Goal: Information Seeking & Learning: Learn about a topic

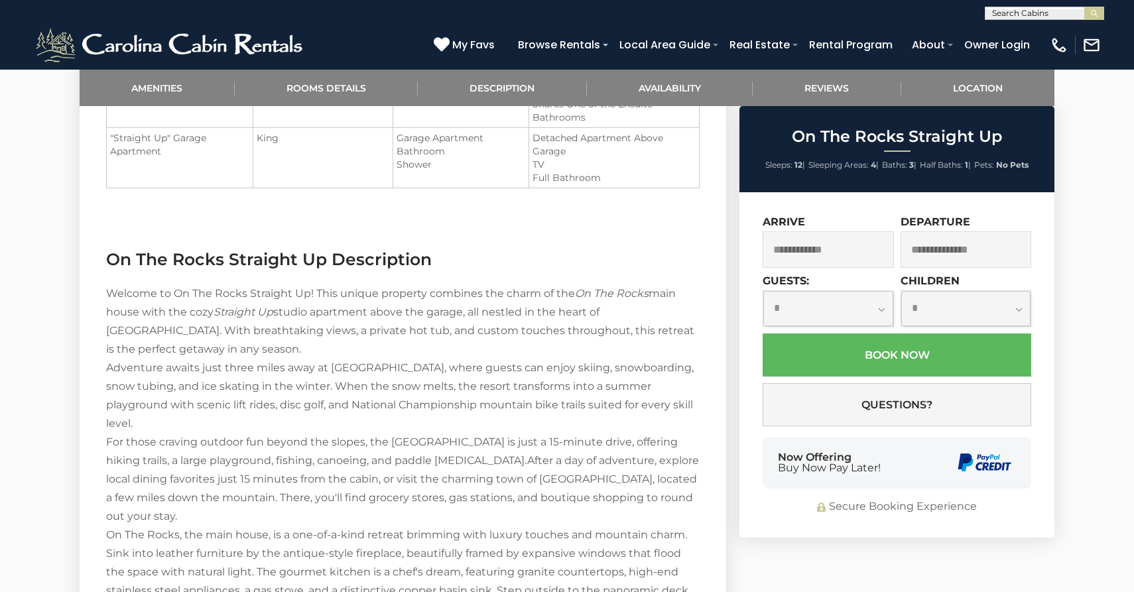
scroll to position [1234, 0]
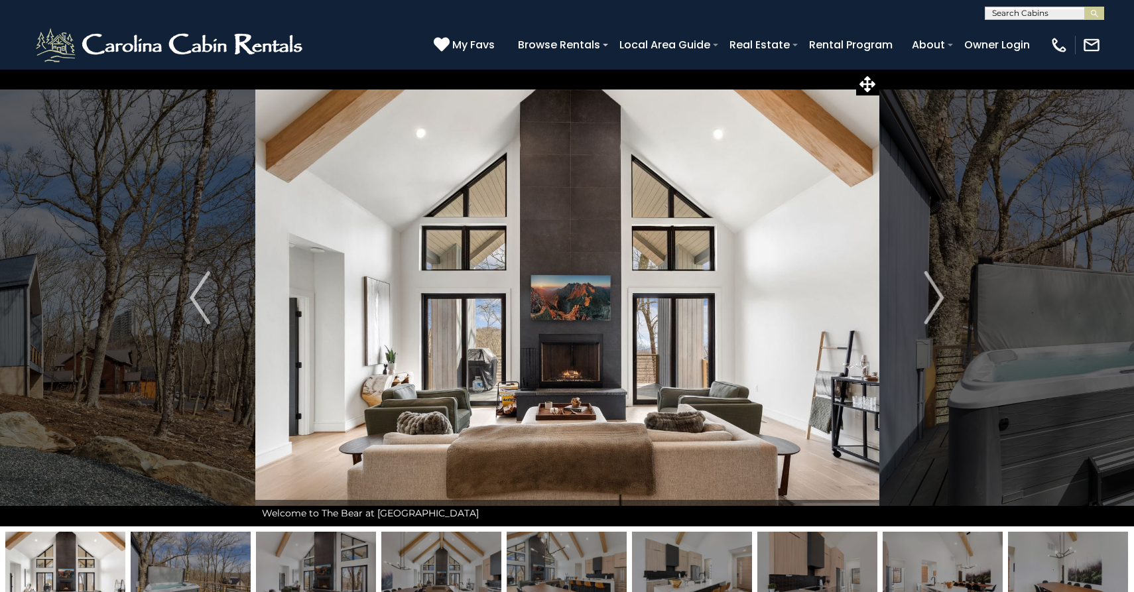
click at [755, 383] on img at bounding box center [567, 298] width 624 height 458
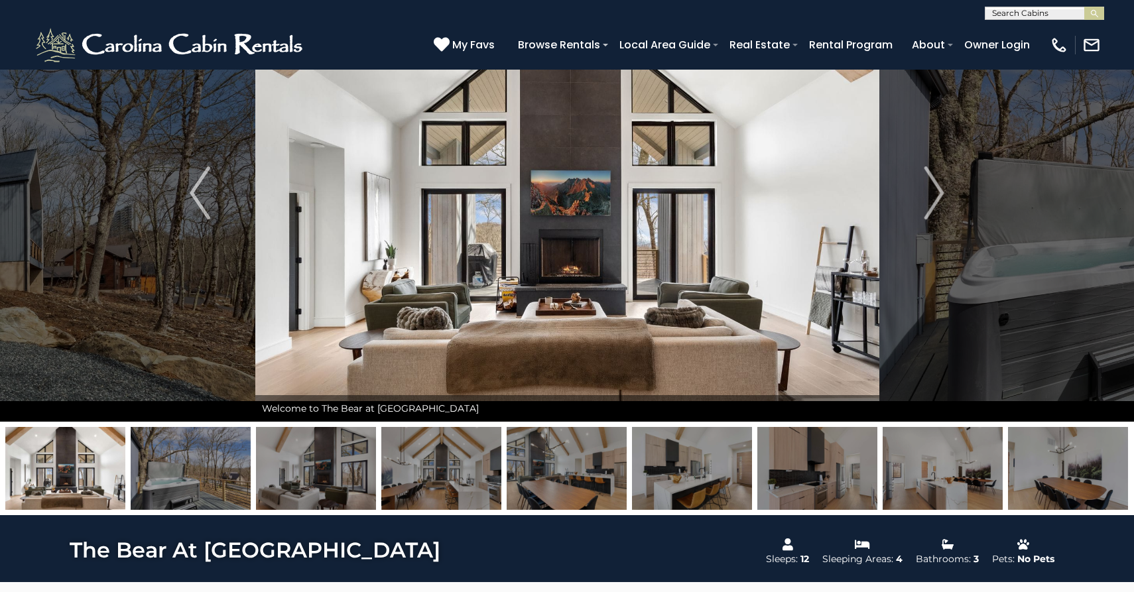
scroll to position [25, 0]
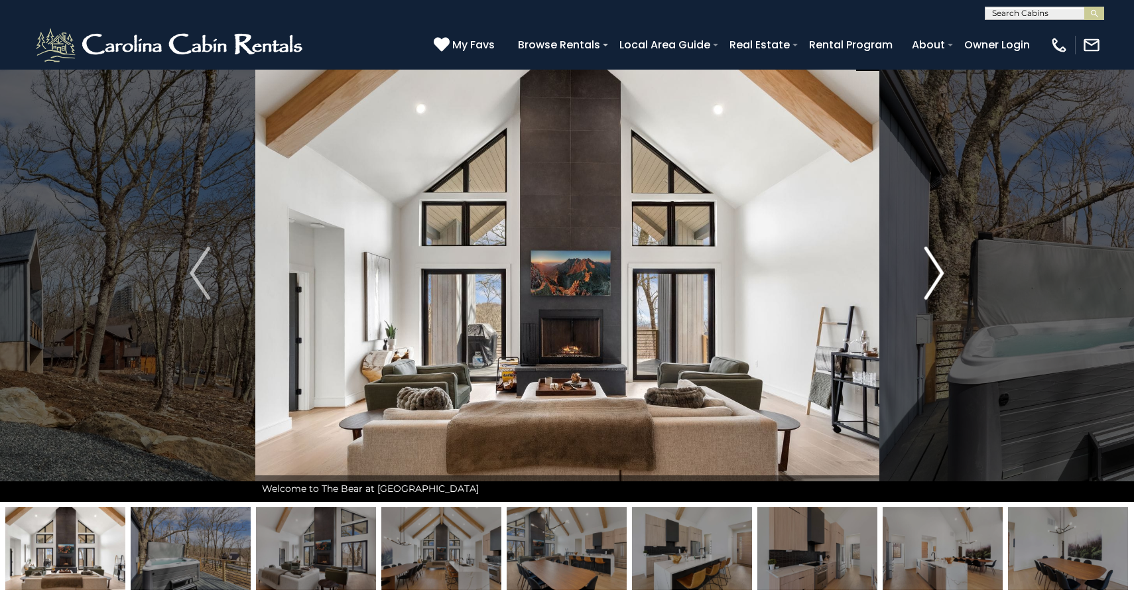
click at [933, 267] on img "Next" at bounding box center [934, 273] width 20 height 53
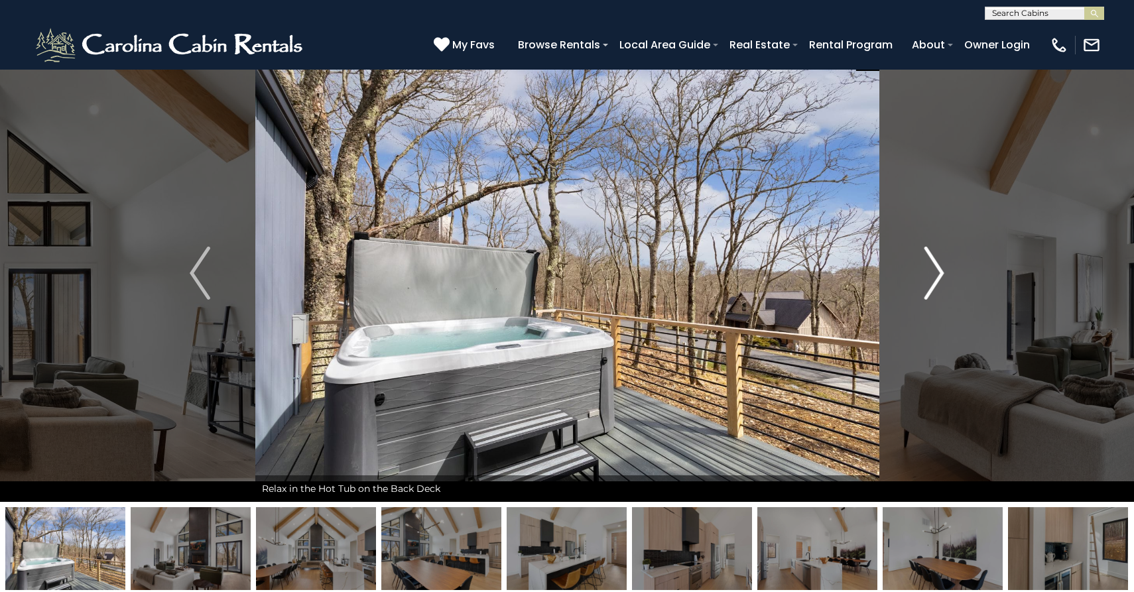
click at [933, 267] on img "Next" at bounding box center [934, 273] width 20 height 53
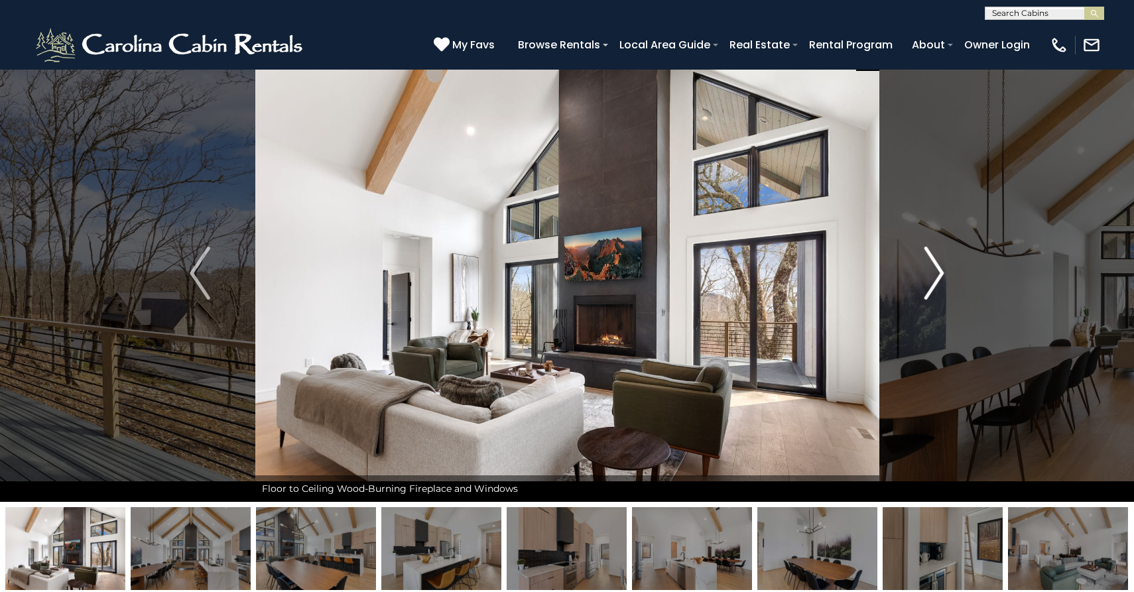
click at [933, 267] on img "Next" at bounding box center [934, 273] width 20 height 53
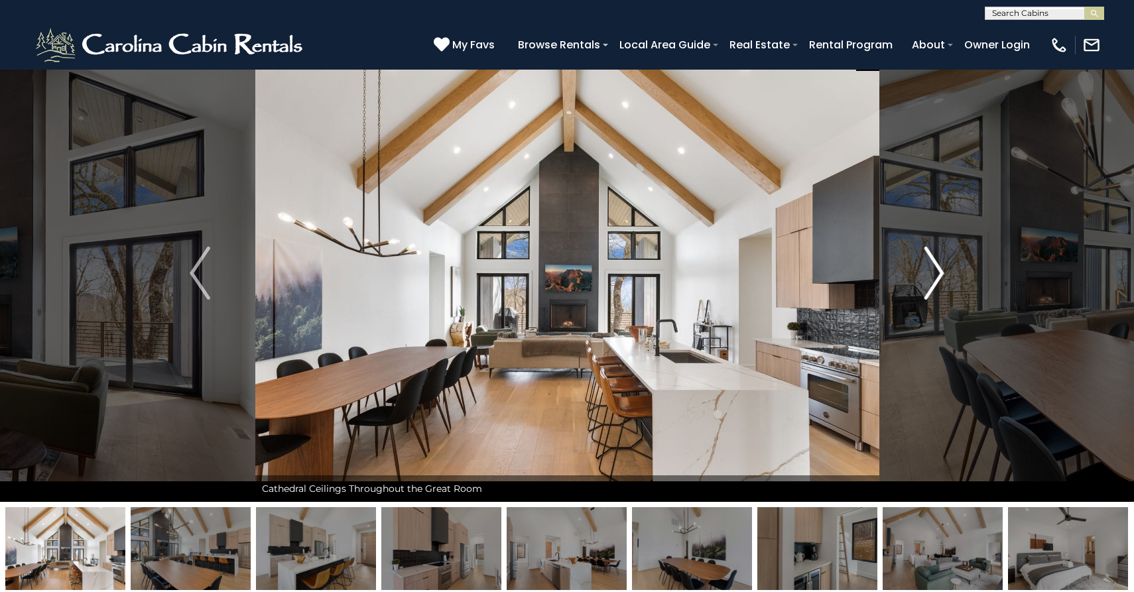
click at [933, 267] on img "Next" at bounding box center [934, 273] width 20 height 53
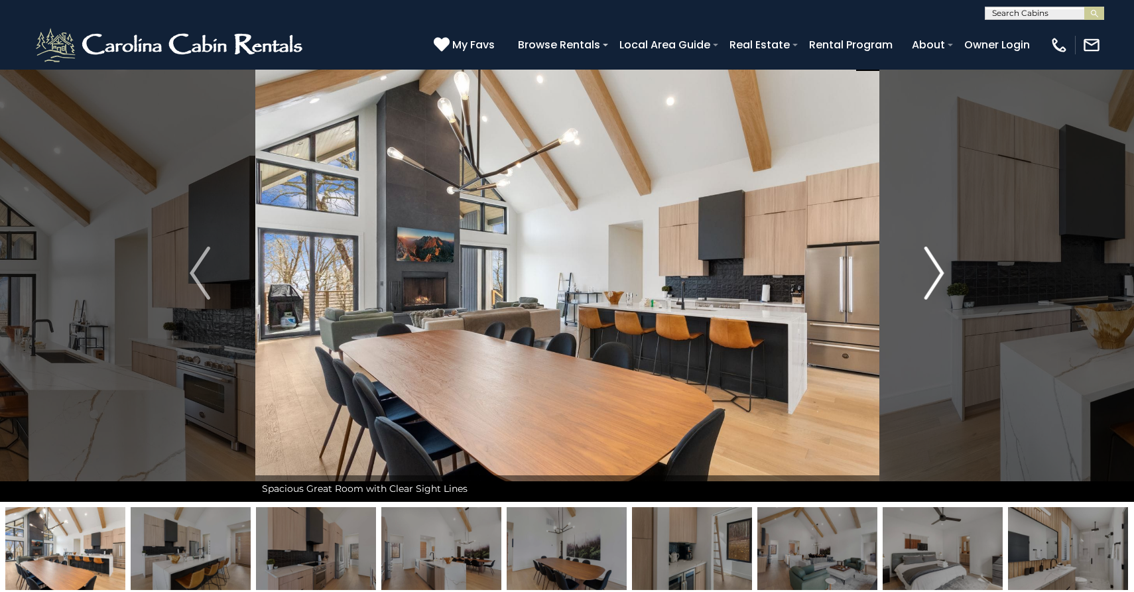
click at [933, 267] on img "Next" at bounding box center [934, 273] width 20 height 53
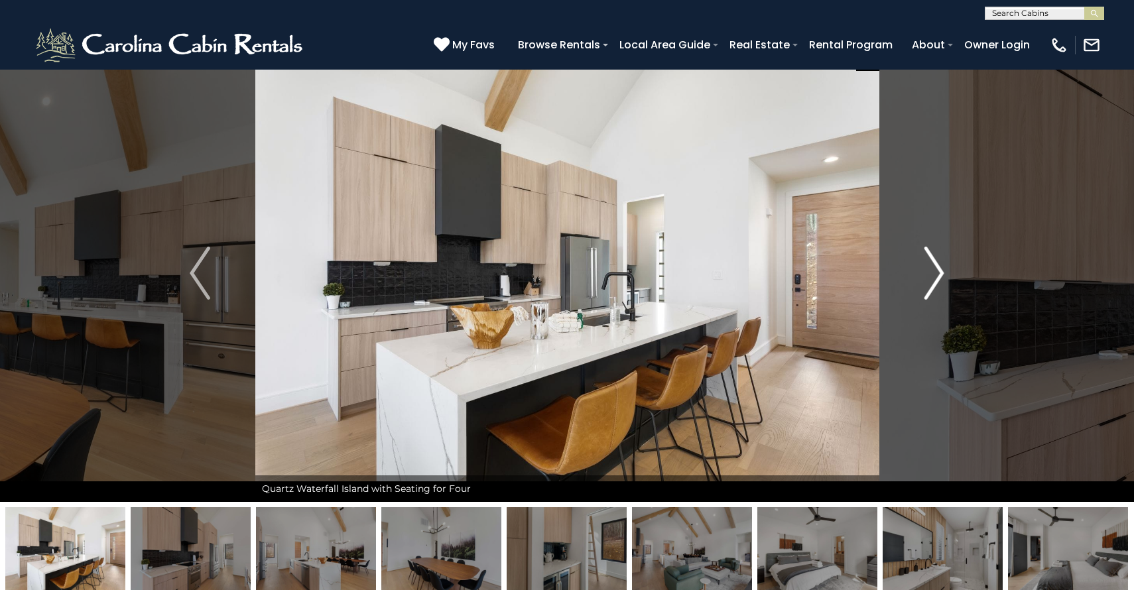
click at [933, 267] on img "Next" at bounding box center [934, 273] width 20 height 53
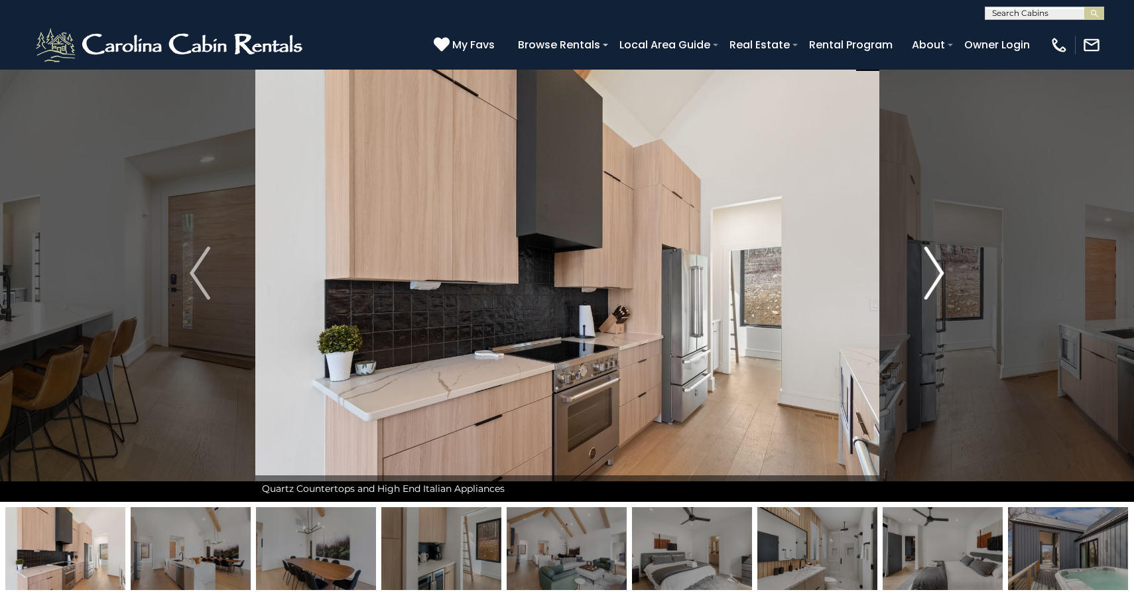
click at [933, 267] on img "Next" at bounding box center [934, 273] width 20 height 53
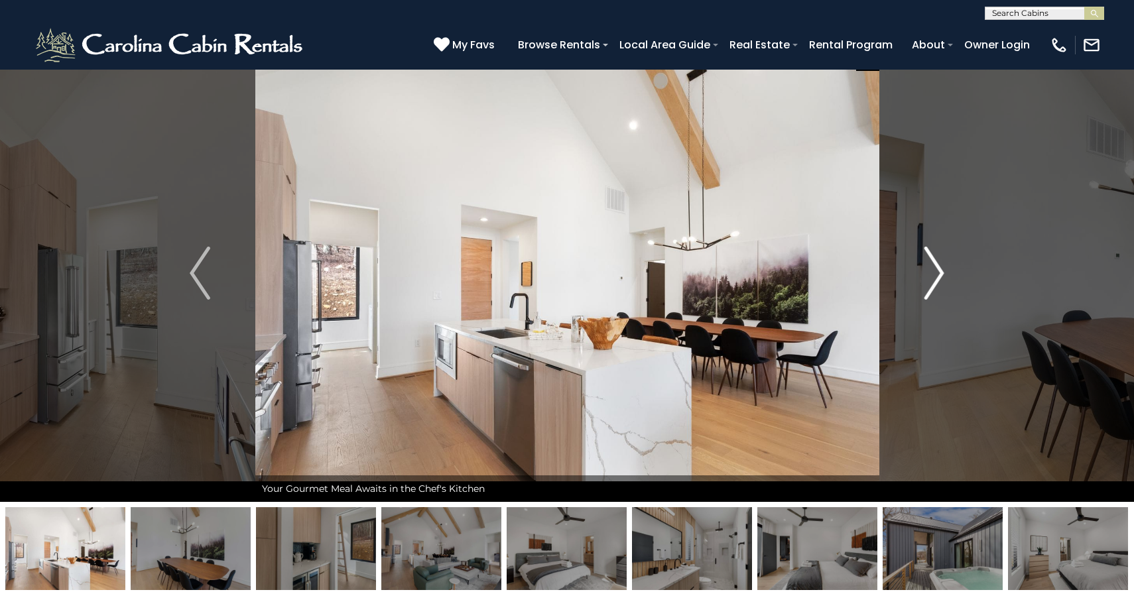
click at [933, 267] on img "Next" at bounding box center [934, 273] width 20 height 53
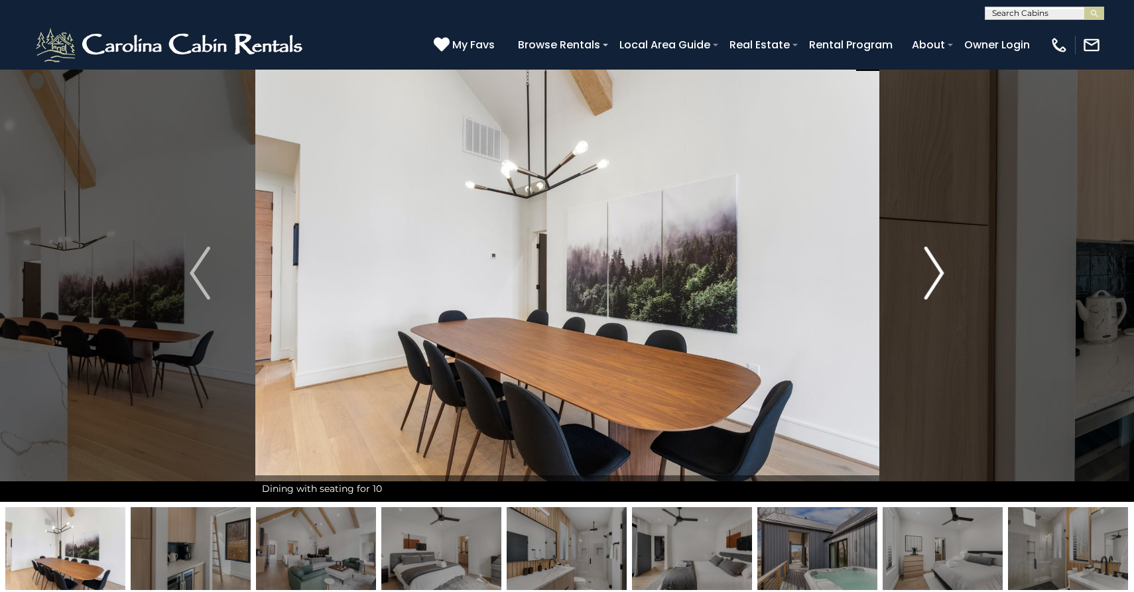
click at [933, 267] on img "Next" at bounding box center [934, 273] width 20 height 53
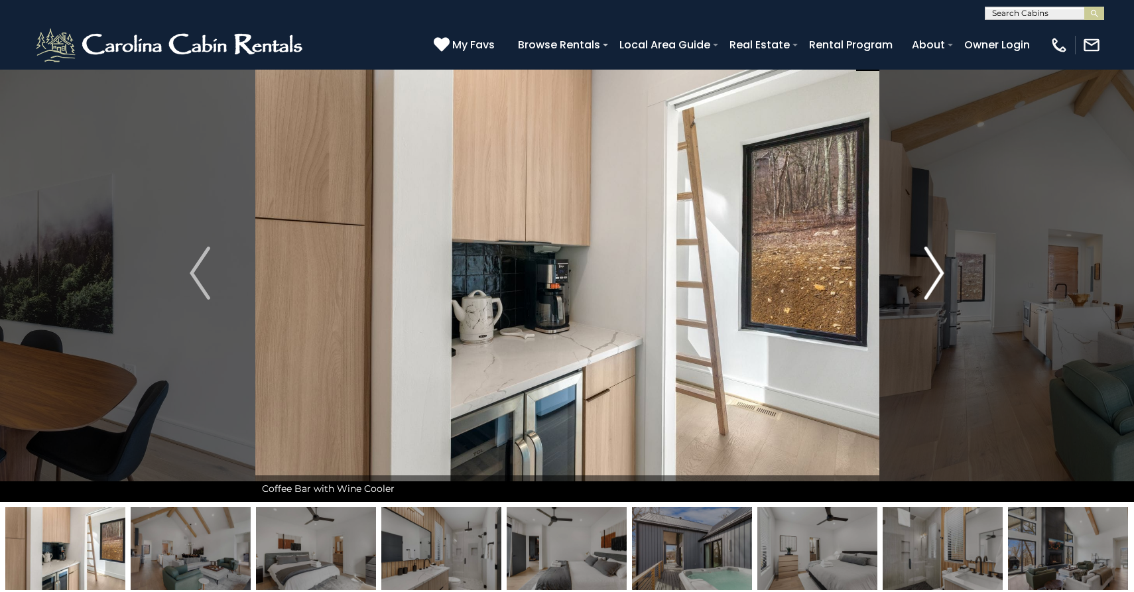
click at [933, 267] on img "Next" at bounding box center [934, 273] width 20 height 53
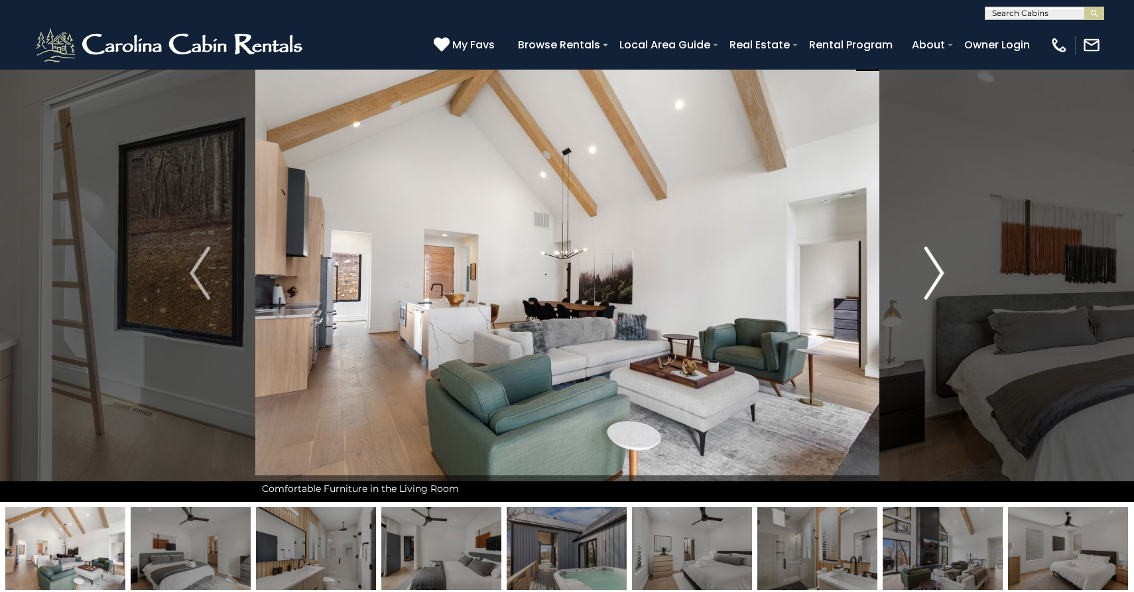
click at [933, 267] on img "Next" at bounding box center [934, 273] width 20 height 53
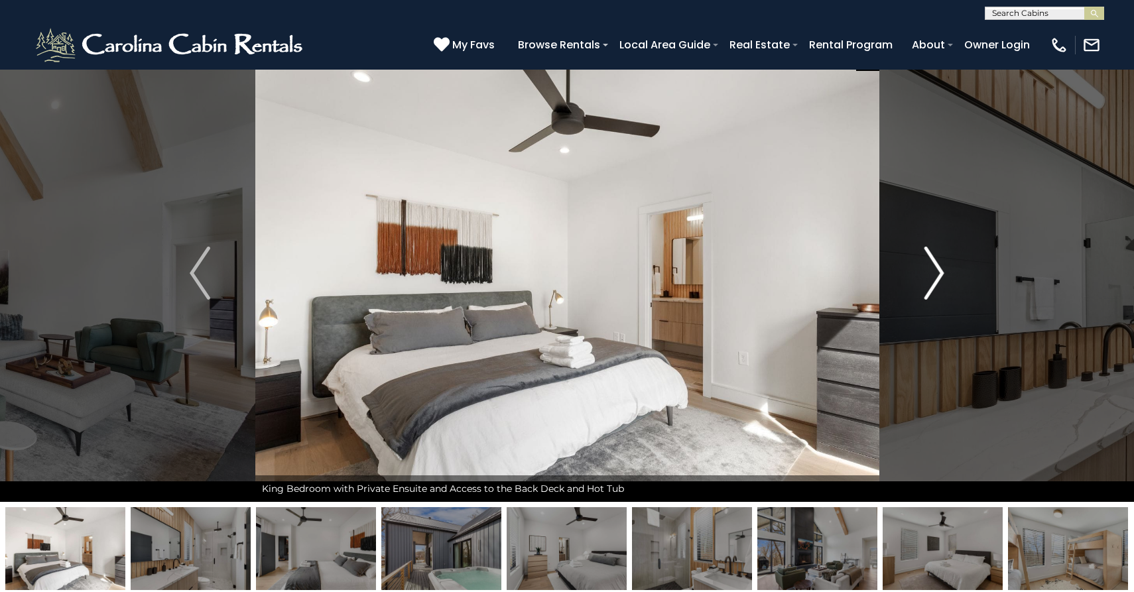
click at [933, 267] on img "Next" at bounding box center [934, 273] width 20 height 53
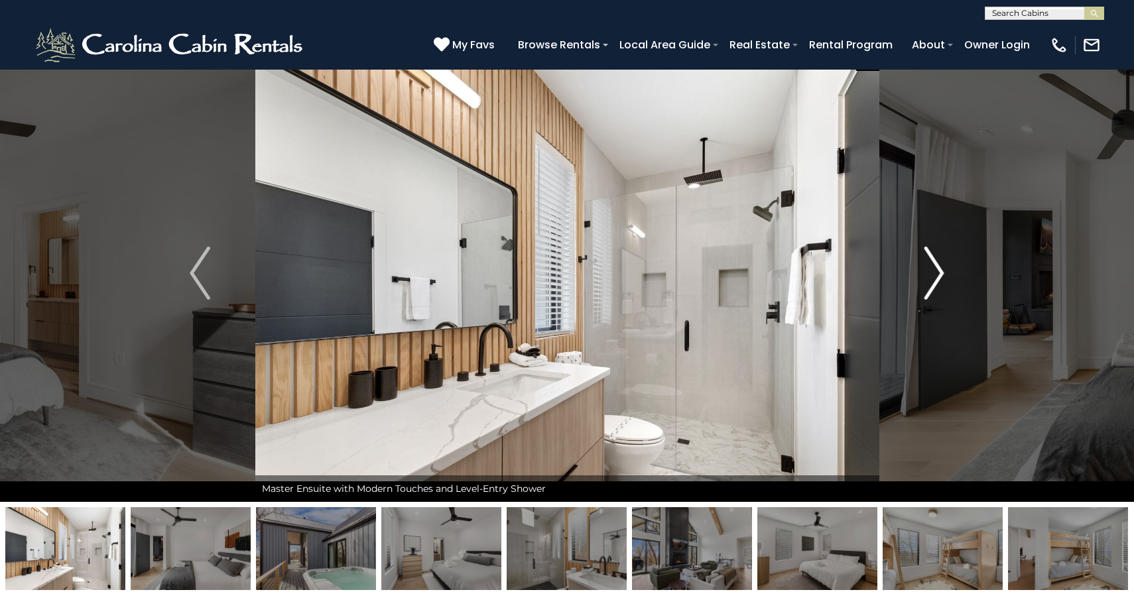
click at [933, 267] on img "Next" at bounding box center [934, 273] width 20 height 53
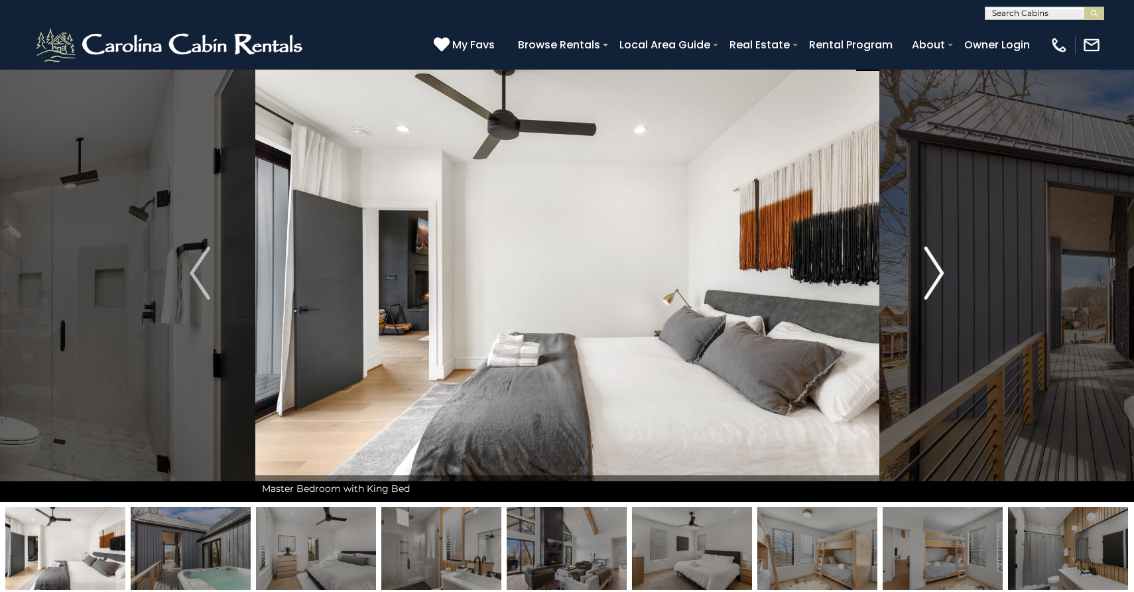
click at [933, 267] on img "Next" at bounding box center [934, 273] width 20 height 53
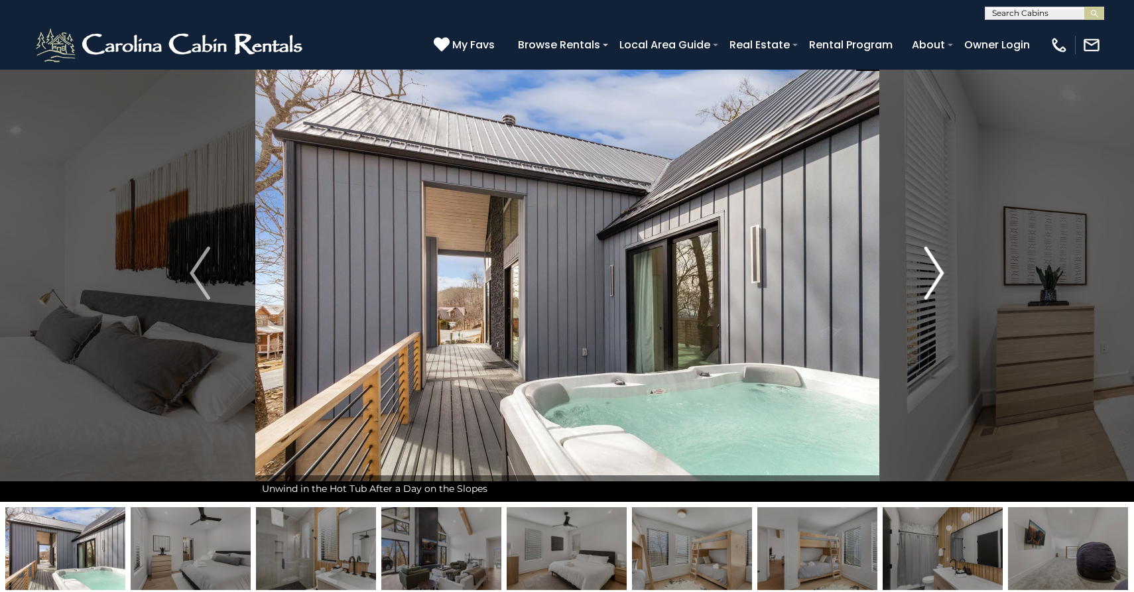
click at [933, 267] on img "Next" at bounding box center [934, 273] width 20 height 53
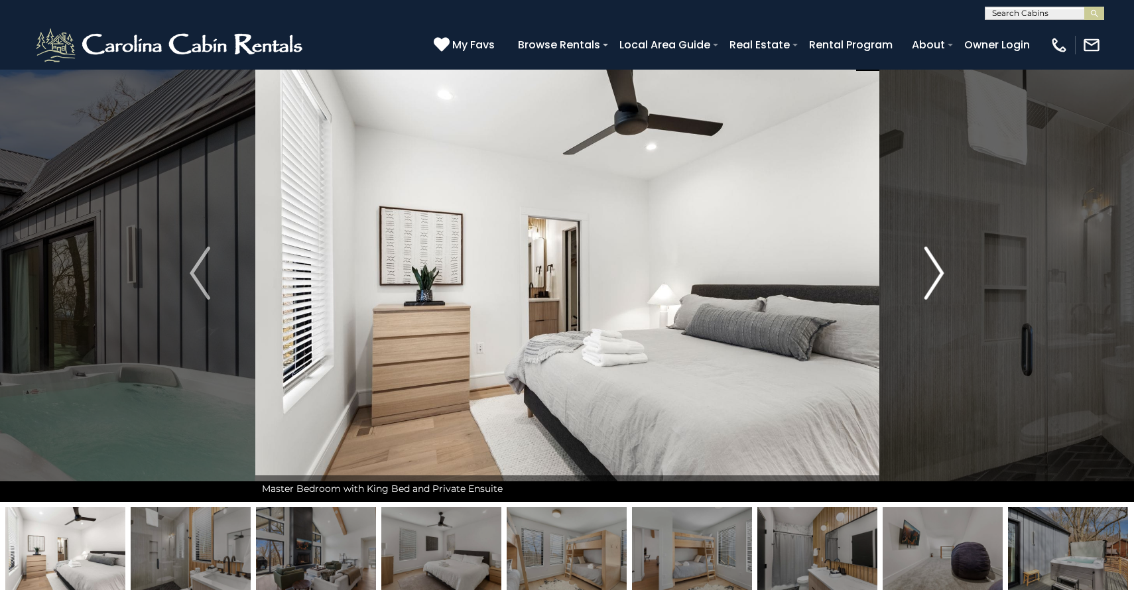
click at [933, 267] on img "Next" at bounding box center [934, 273] width 20 height 53
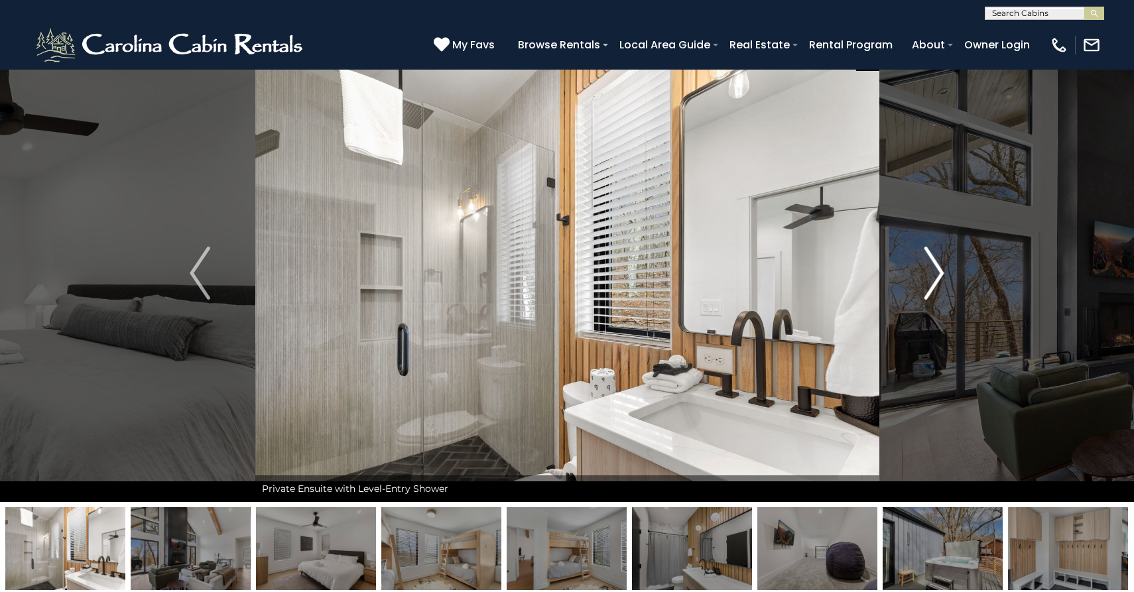
click at [933, 267] on img "Next" at bounding box center [934, 273] width 20 height 53
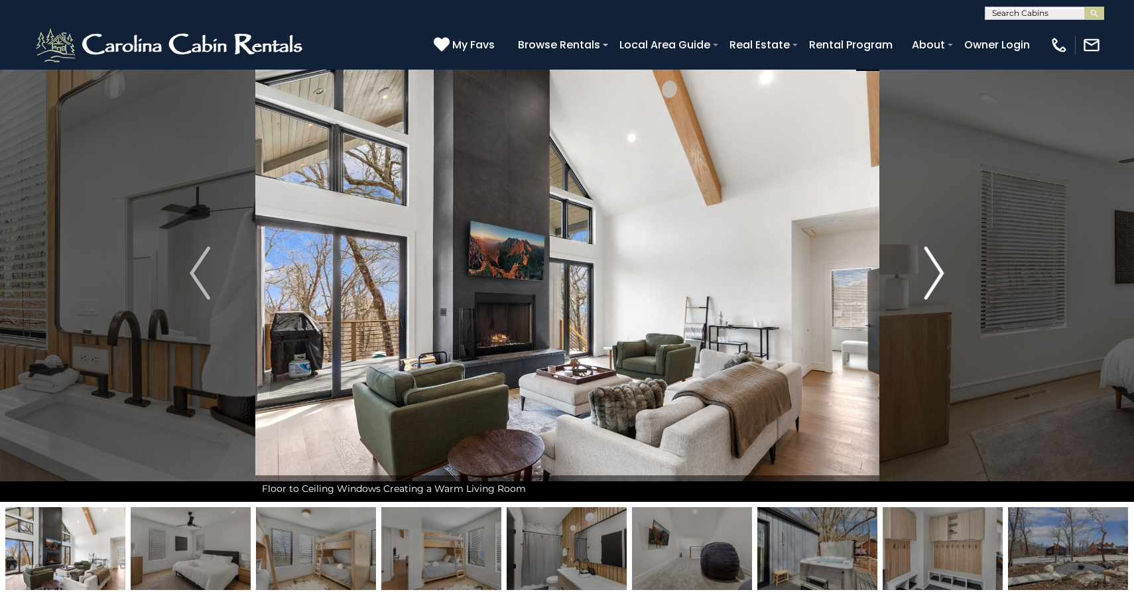
click at [933, 267] on img "Next" at bounding box center [934, 273] width 20 height 53
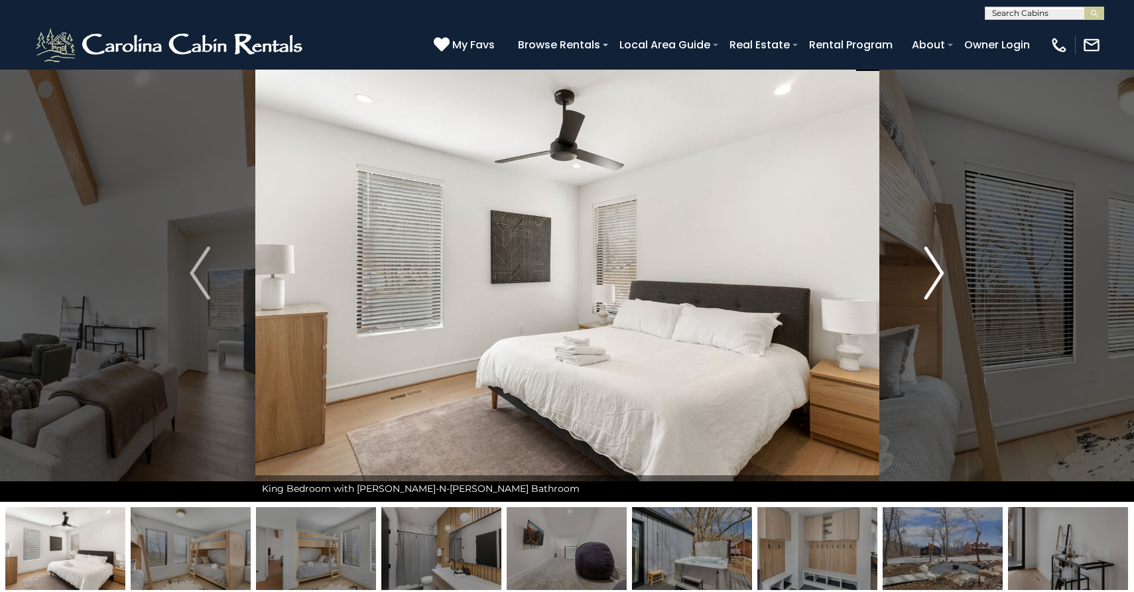
click at [933, 267] on img "Next" at bounding box center [934, 273] width 20 height 53
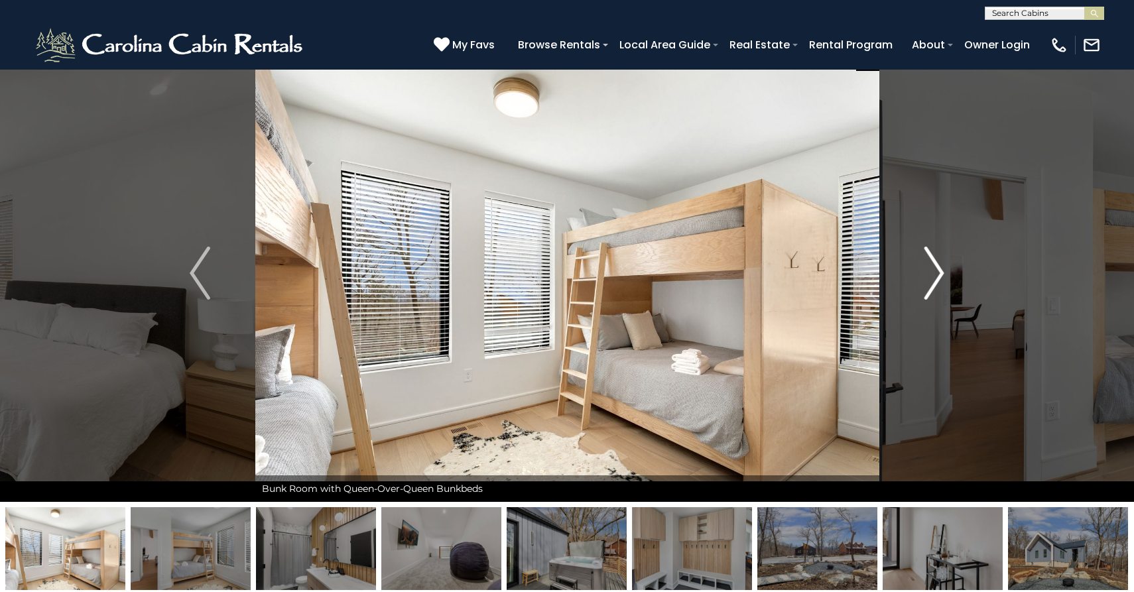
click at [933, 267] on img "Next" at bounding box center [934, 273] width 20 height 53
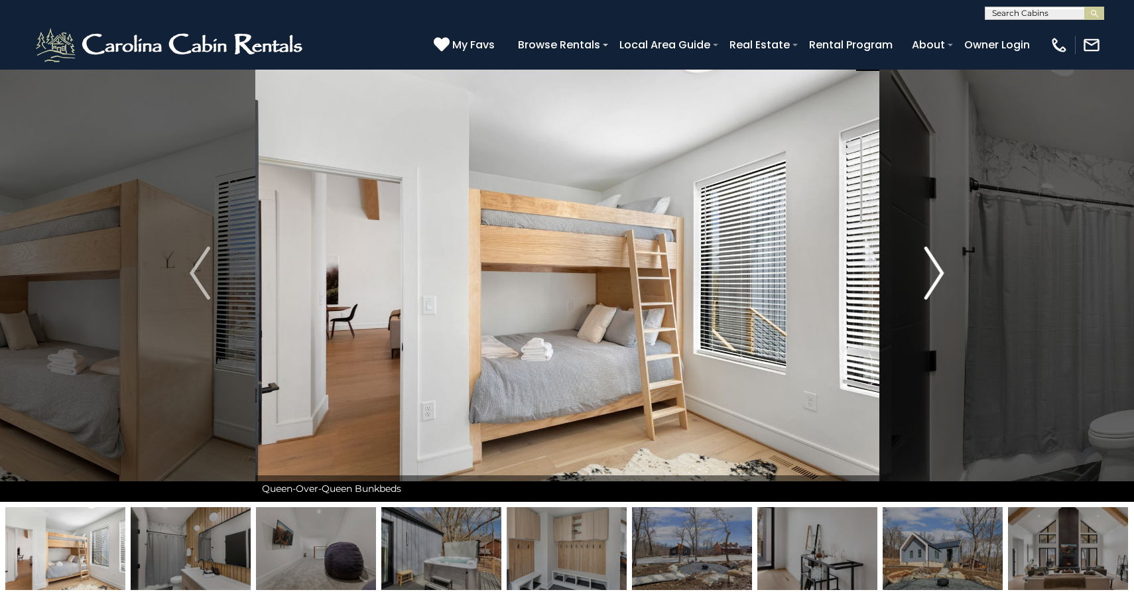
click at [933, 267] on img "Next" at bounding box center [934, 273] width 20 height 53
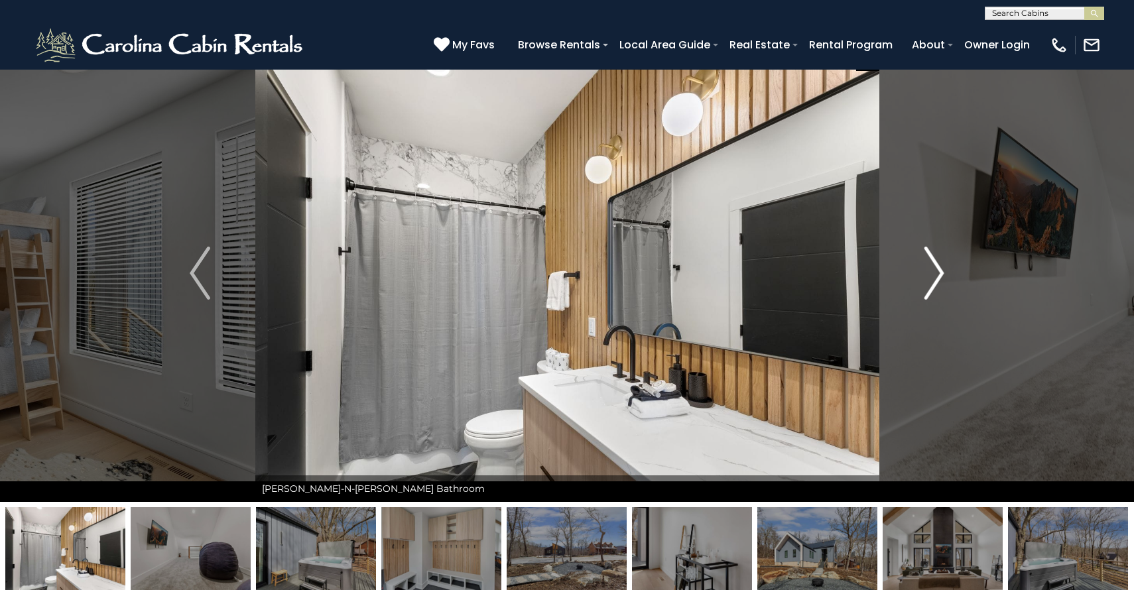
click at [933, 267] on img "Next" at bounding box center [934, 273] width 20 height 53
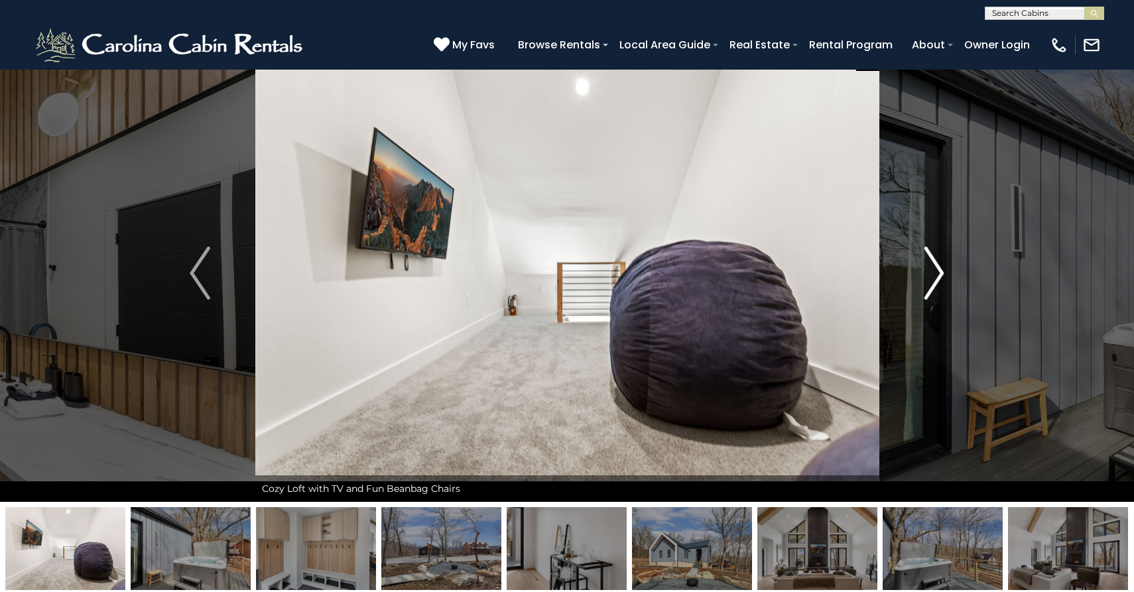
click at [933, 267] on img "Next" at bounding box center [934, 273] width 20 height 53
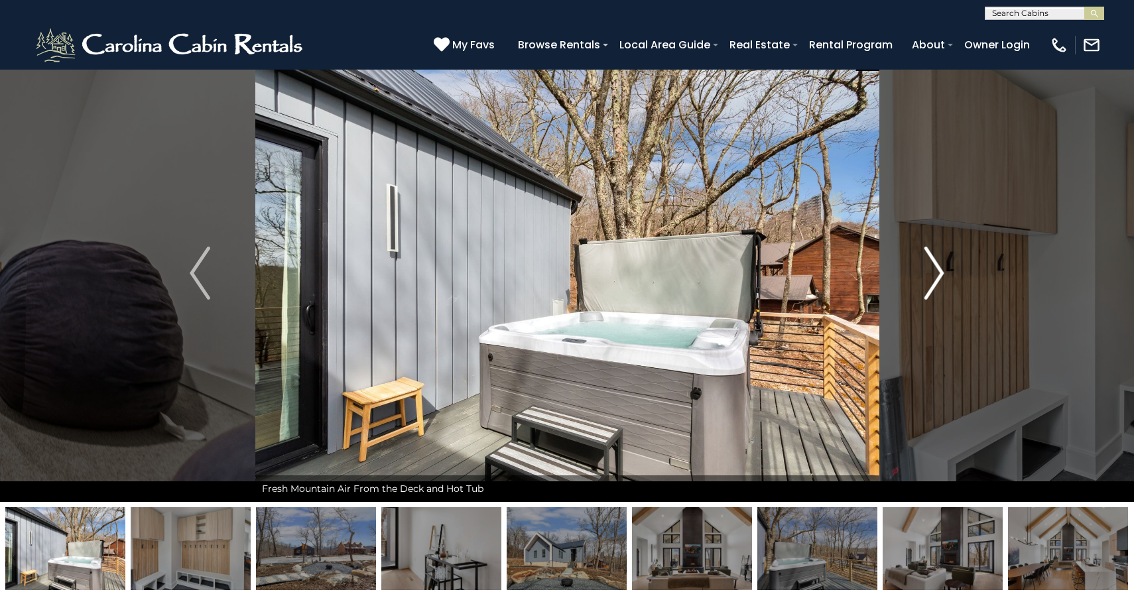
click at [933, 267] on img "Next" at bounding box center [934, 273] width 20 height 53
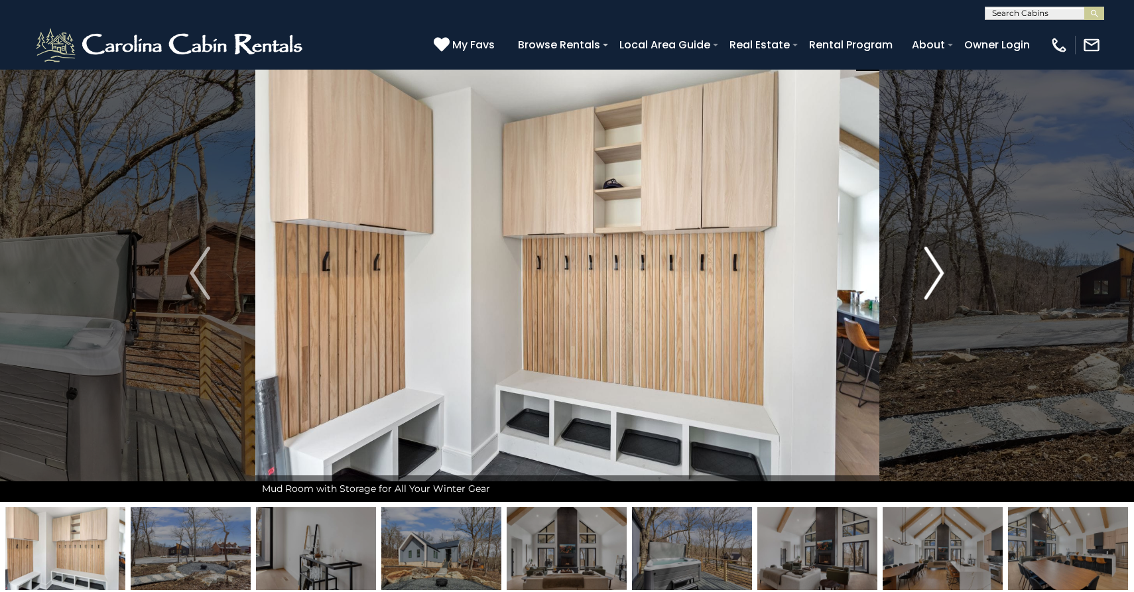
click at [933, 267] on img "Next" at bounding box center [934, 273] width 20 height 53
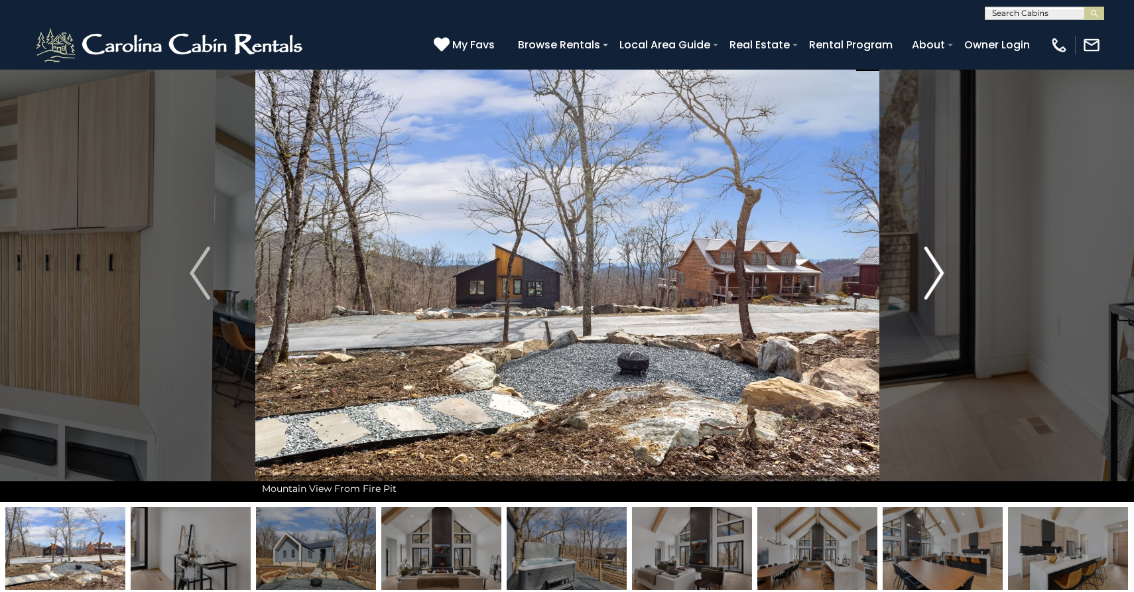
click at [933, 267] on img "Next" at bounding box center [934, 273] width 20 height 53
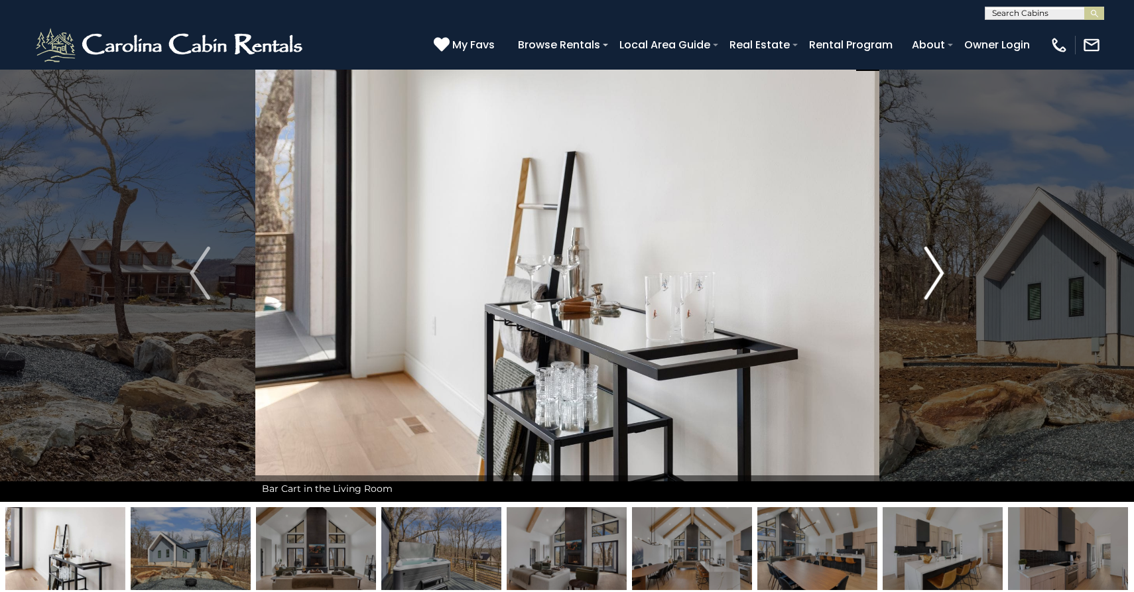
click at [933, 268] on img "Next" at bounding box center [934, 273] width 20 height 53
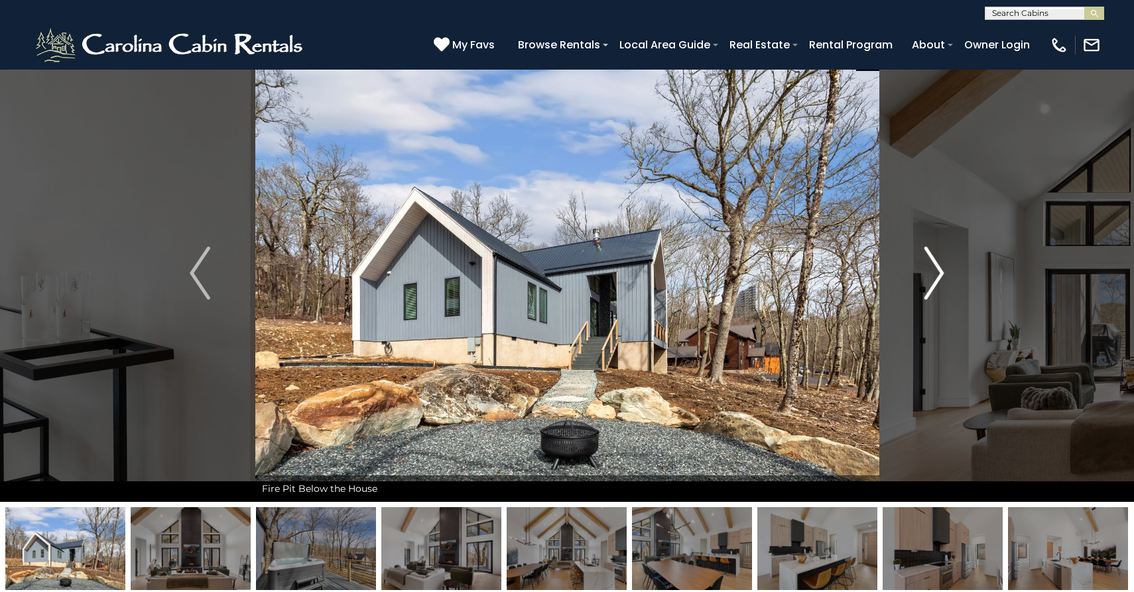
click at [933, 268] on img "Next" at bounding box center [934, 273] width 20 height 53
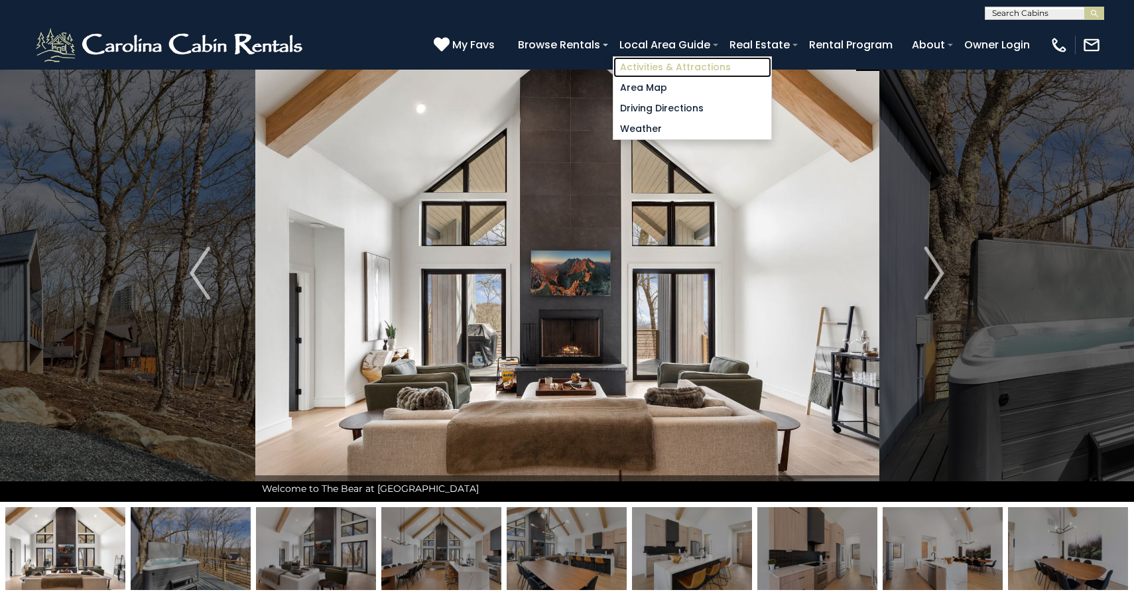
click at [686, 64] on link "Activities & Attractions" at bounding box center [693, 67] width 158 height 21
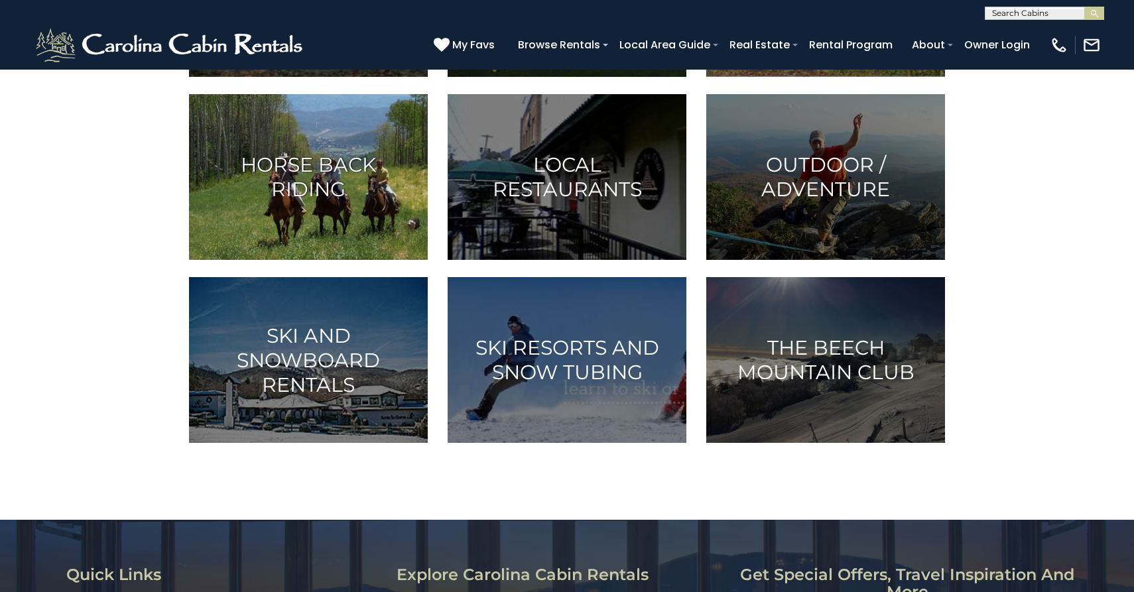
scroll to position [704, 0]
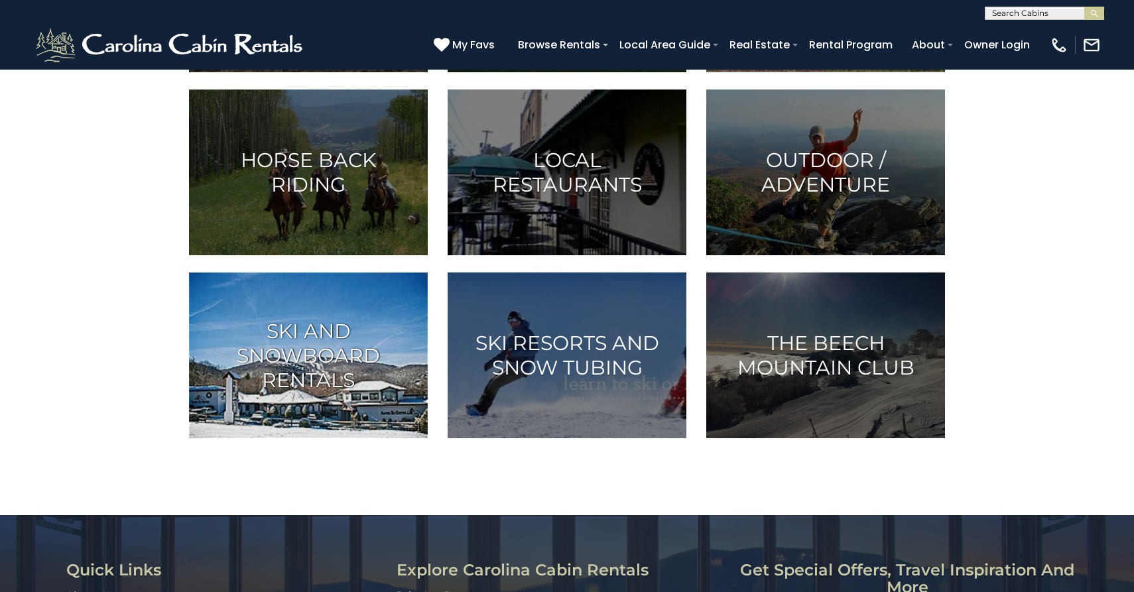
click at [299, 379] on h3 "Ski and Snowboard Rentals" at bounding box center [309, 356] width 206 height 74
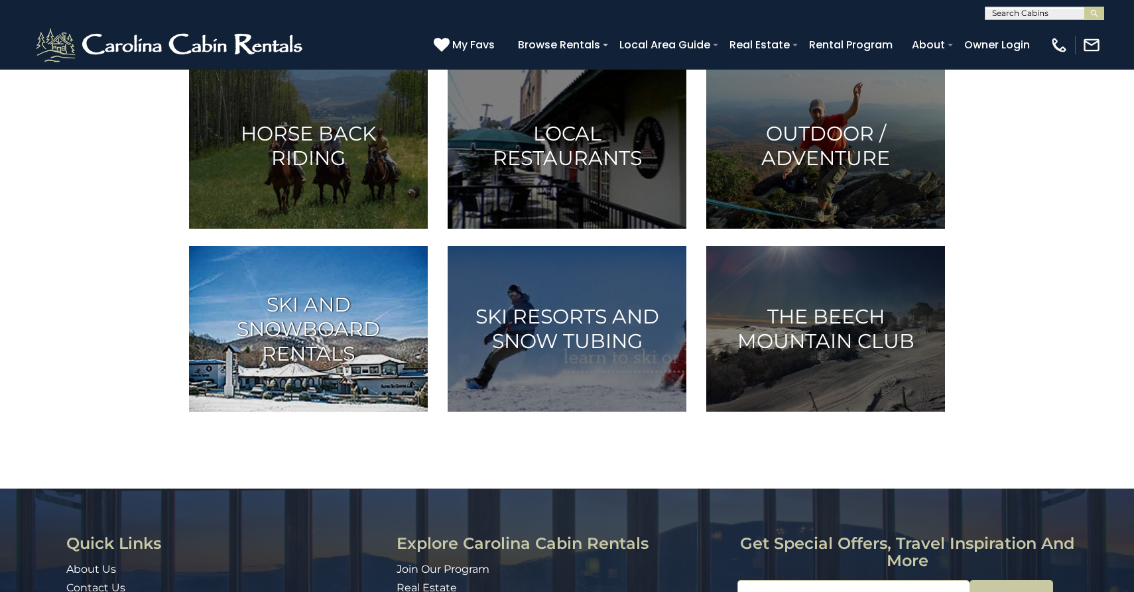
scroll to position [732, 0]
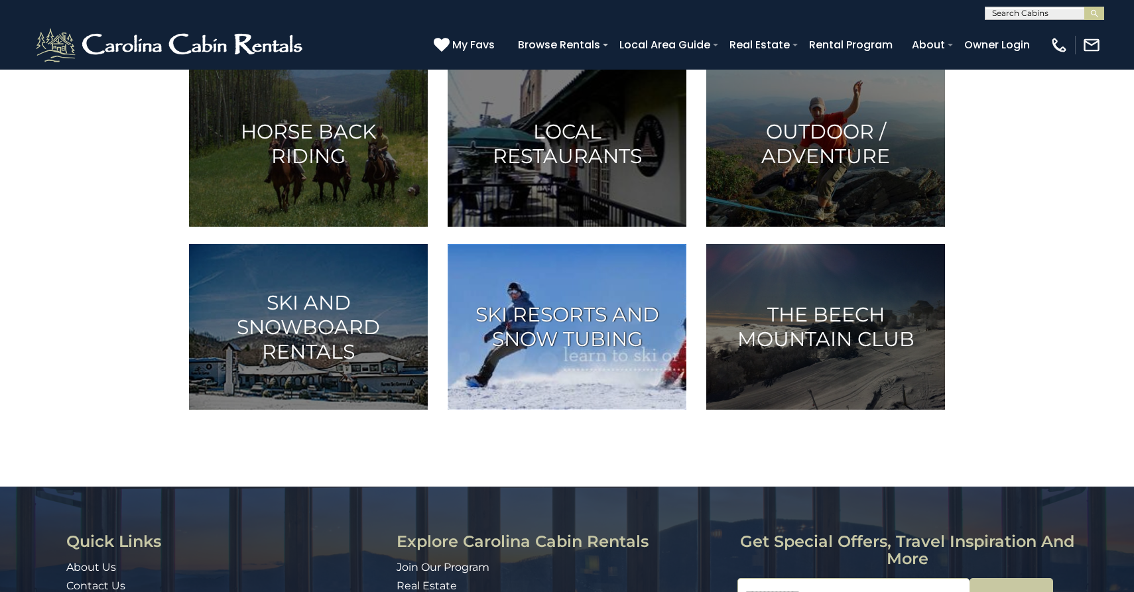
click at [567, 360] on img at bounding box center [567, 327] width 239 height 166
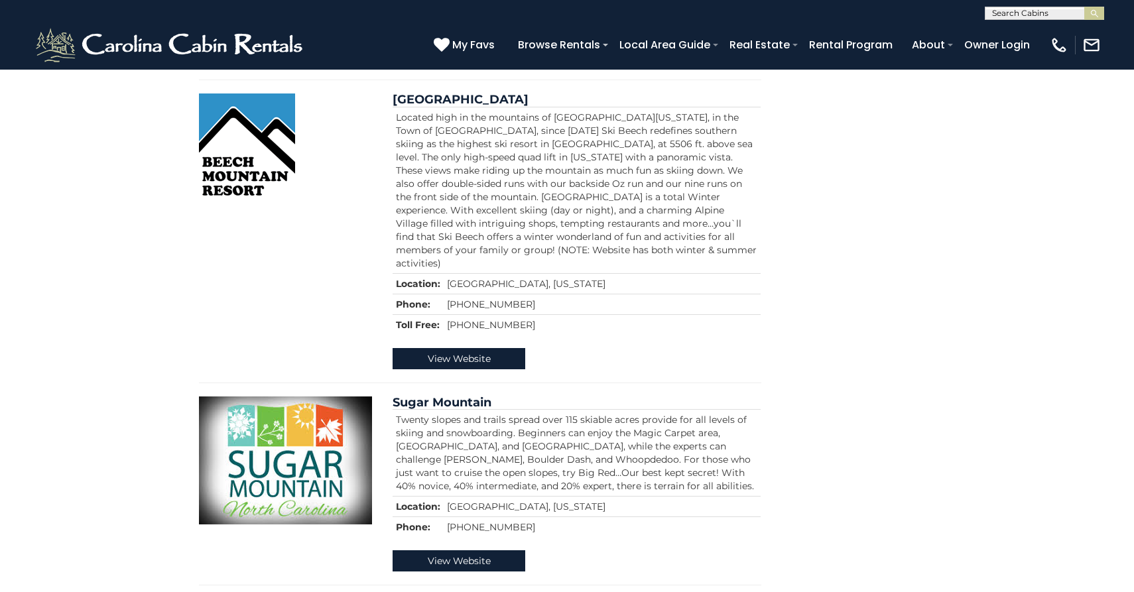
scroll to position [301, 0]
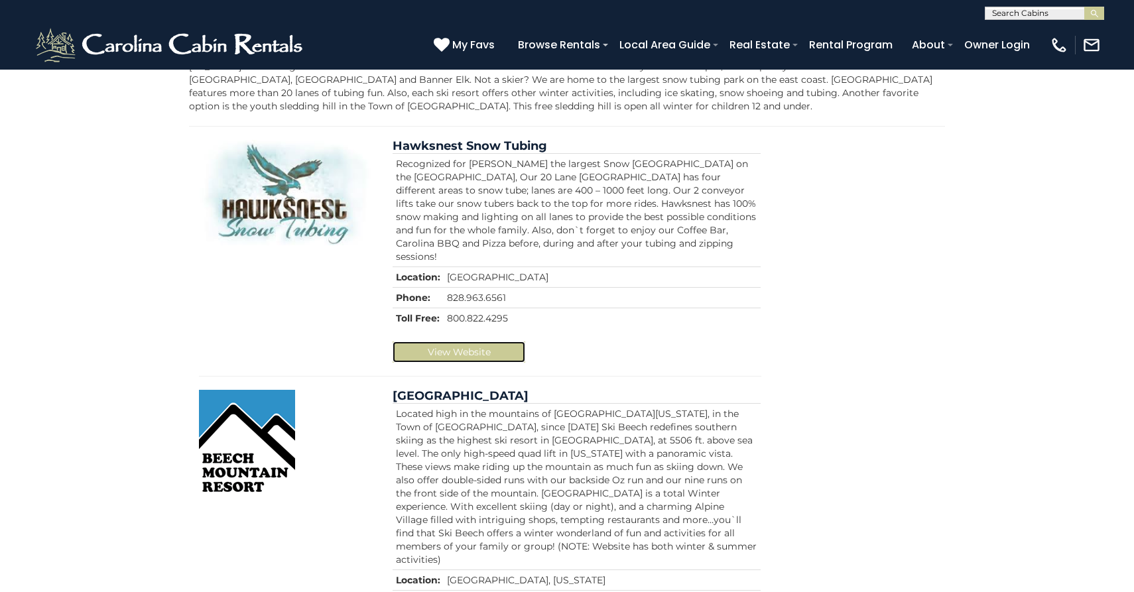
click at [476, 342] on link "View Website" at bounding box center [459, 352] width 133 height 21
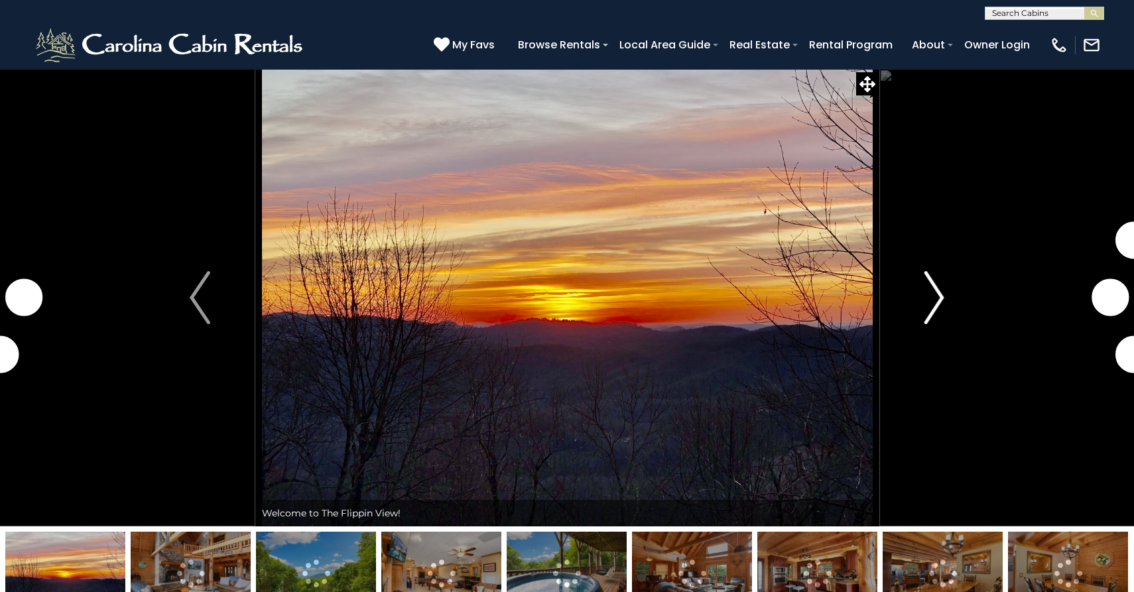
click at [943, 306] on img "Next" at bounding box center [934, 297] width 20 height 53
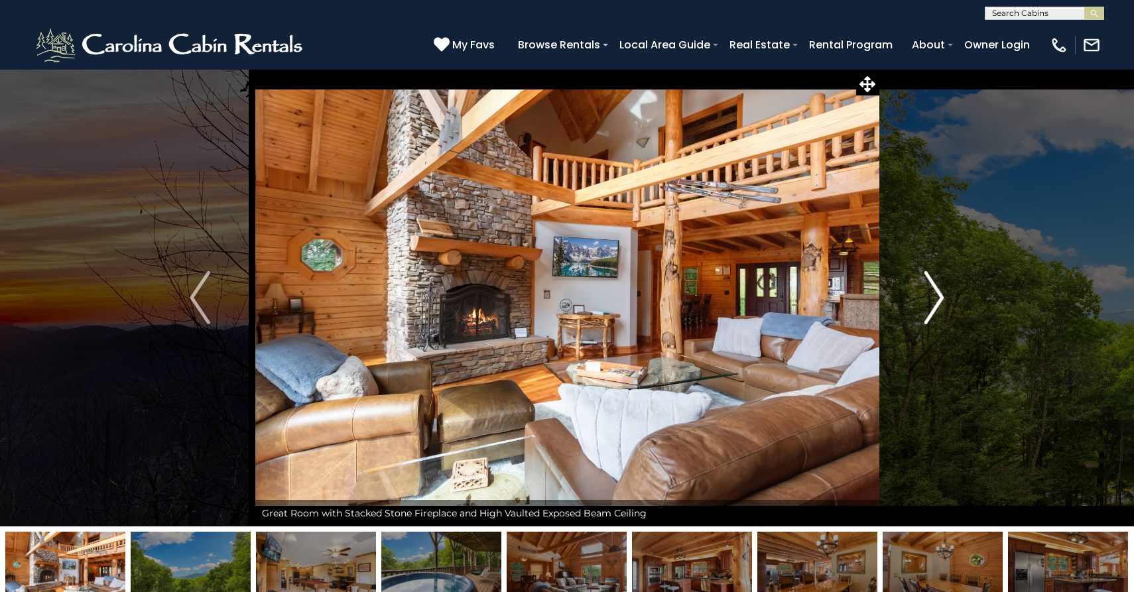
click at [937, 305] on img "Next" at bounding box center [934, 297] width 20 height 53
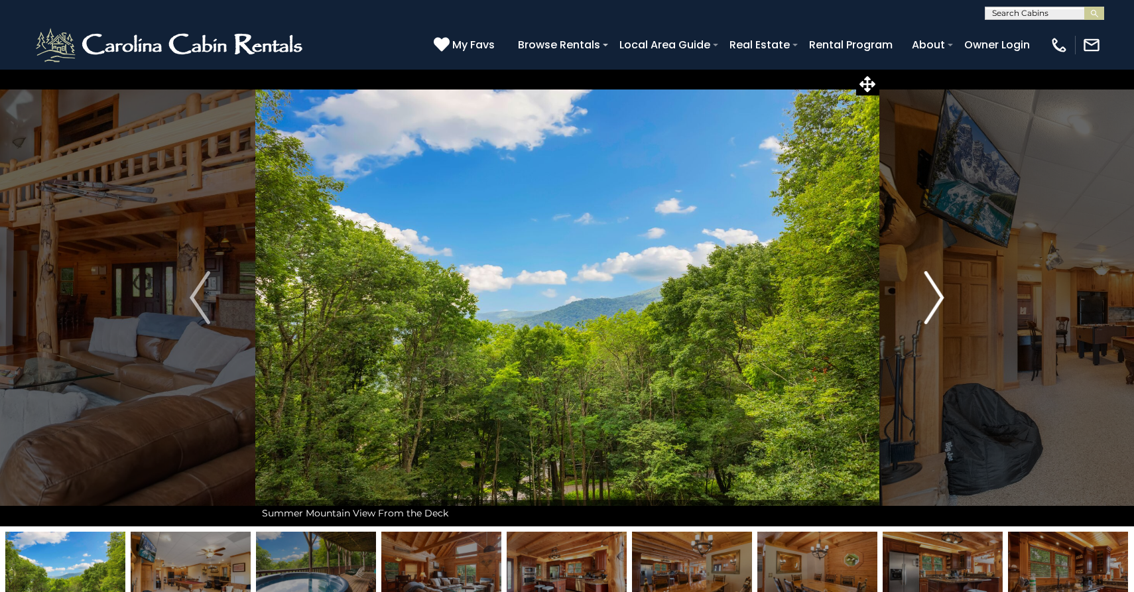
click at [937, 305] on img "Next" at bounding box center [934, 297] width 20 height 53
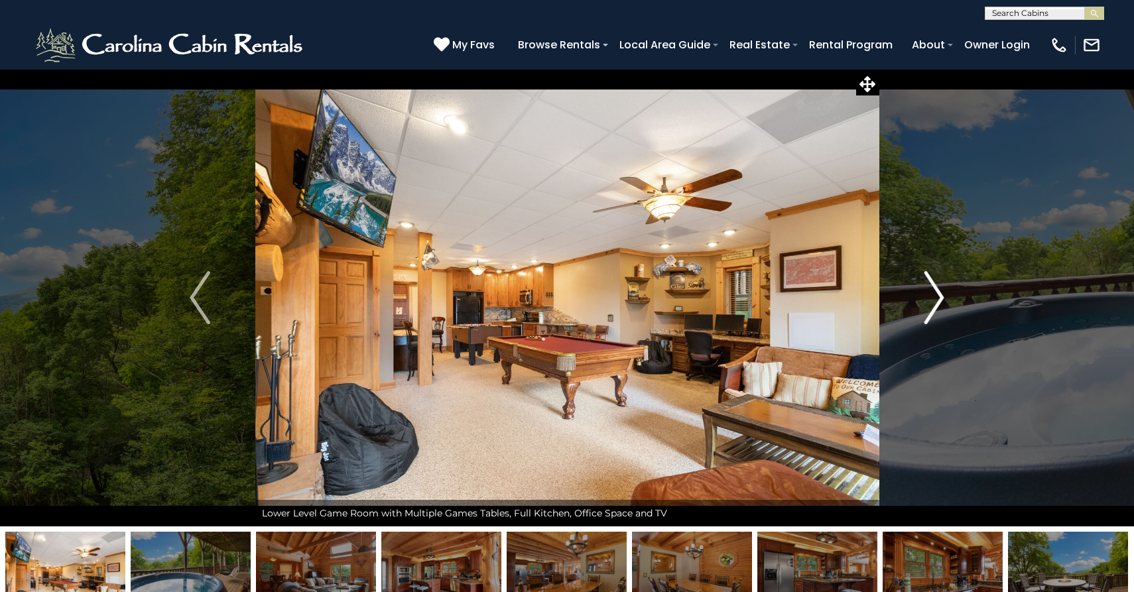
click at [937, 305] on img "Next" at bounding box center [934, 297] width 20 height 53
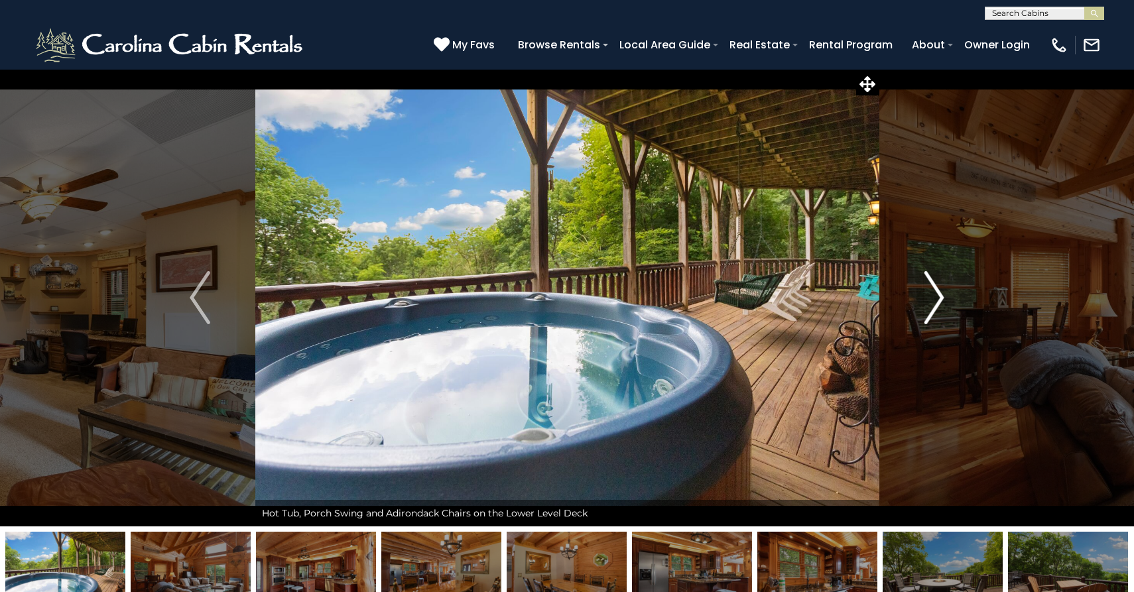
click at [937, 305] on img "Next" at bounding box center [934, 297] width 20 height 53
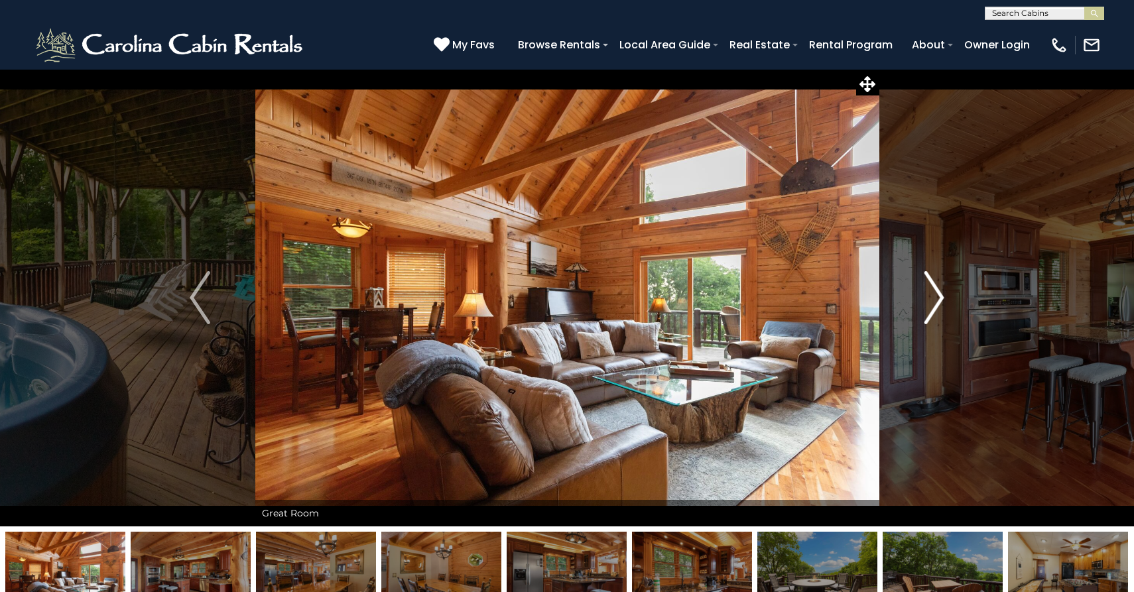
click at [937, 305] on img "Next" at bounding box center [934, 297] width 20 height 53
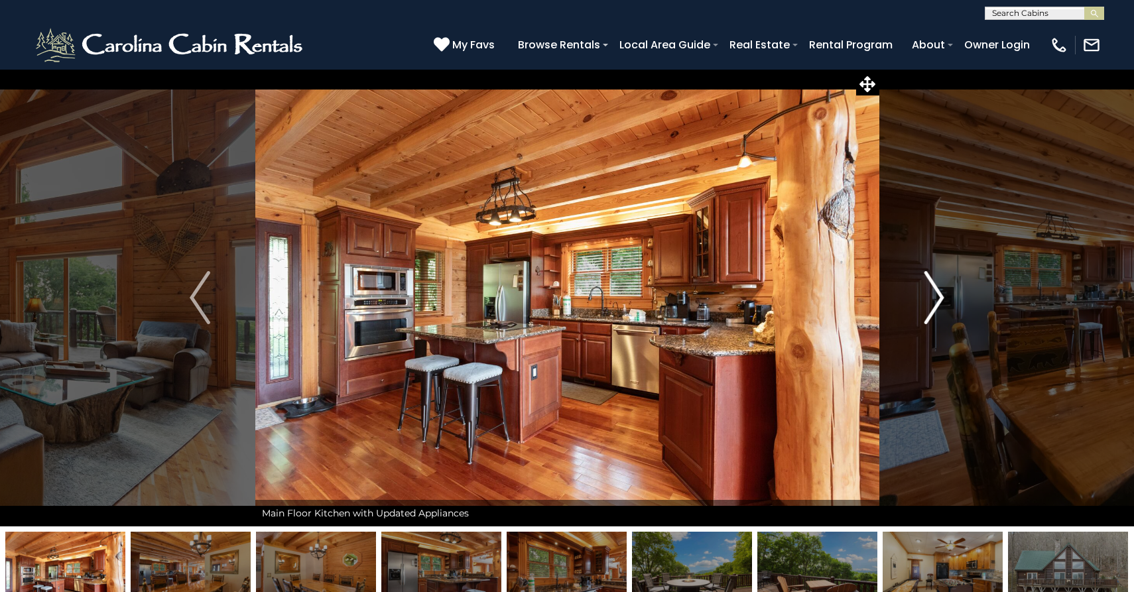
click at [937, 305] on img "Next" at bounding box center [934, 297] width 20 height 53
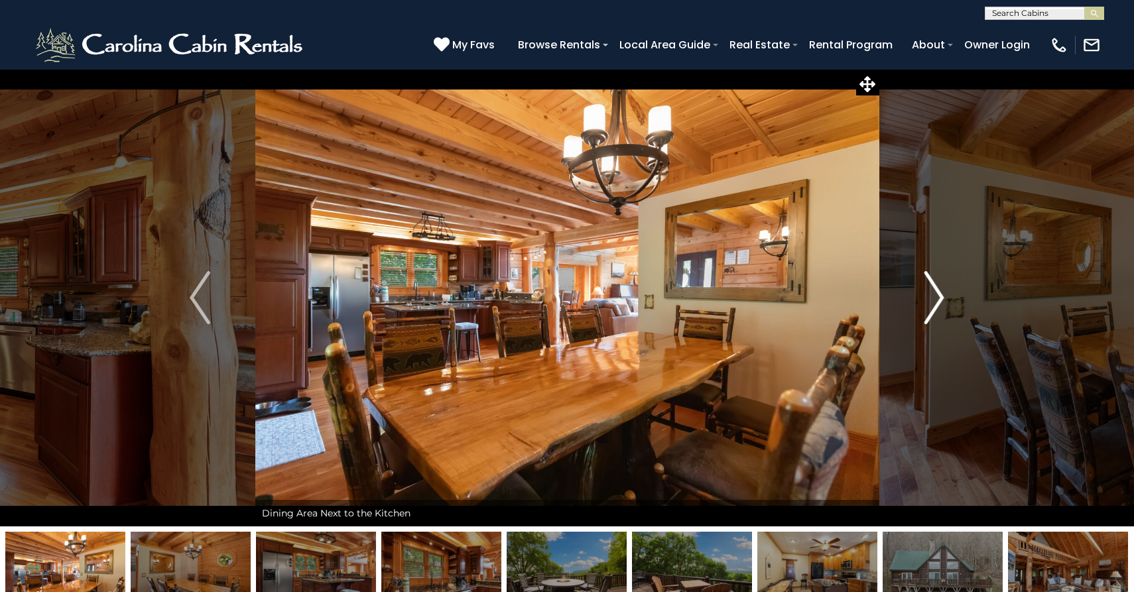
click at [937, 305] on img "Next" at bounding box center [934, 297] width 20 height 53
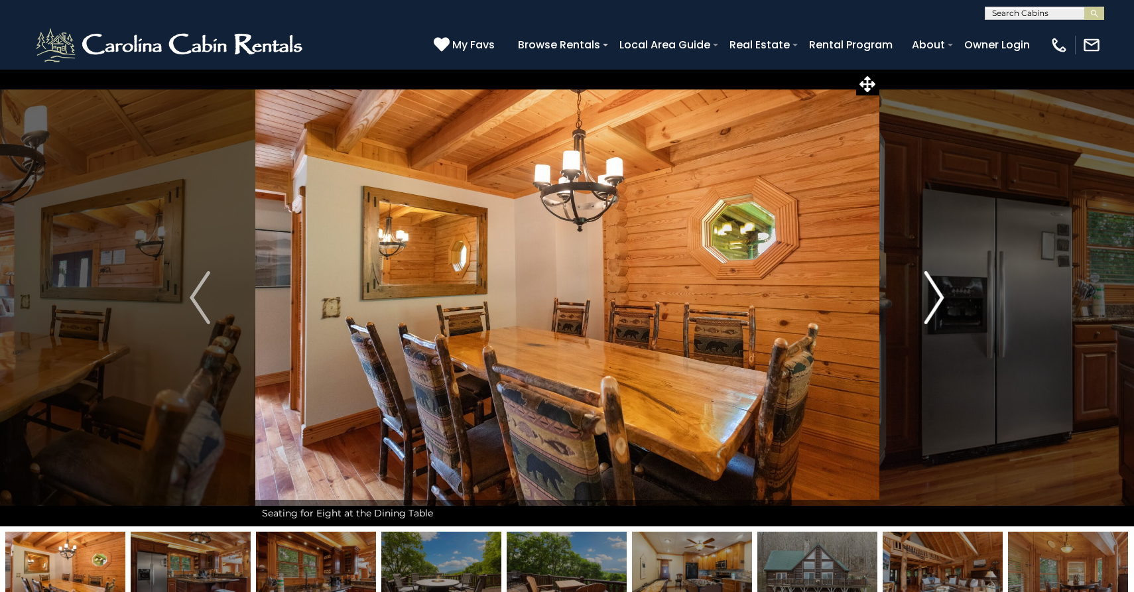
click at [937, 305] on img "Next" at bounding box center [934, 297] width 20 height 53
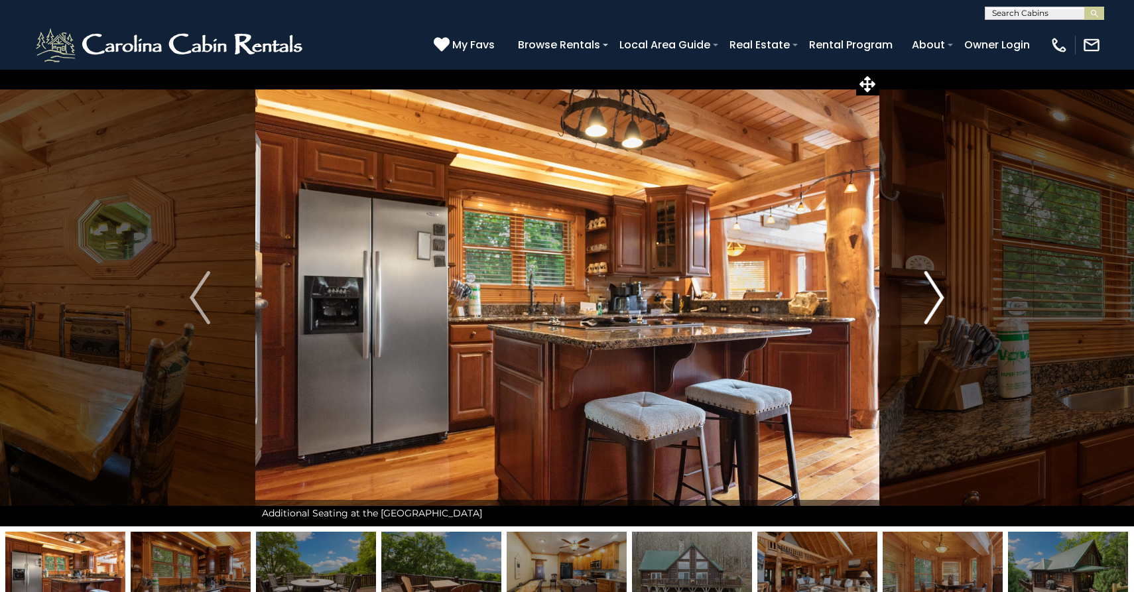
click at [937, 305] on img "Next" at bounding box center [934, 297] width 20 height 53
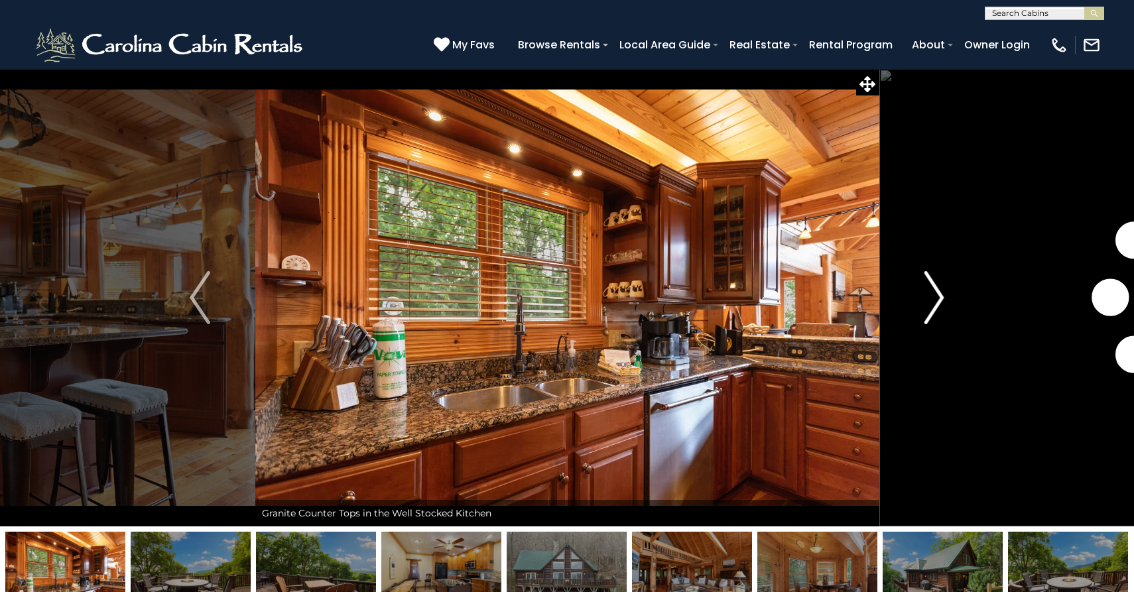
click at [937, 305] on img "Next" at bounding box center [934, 297] width 20 height 53
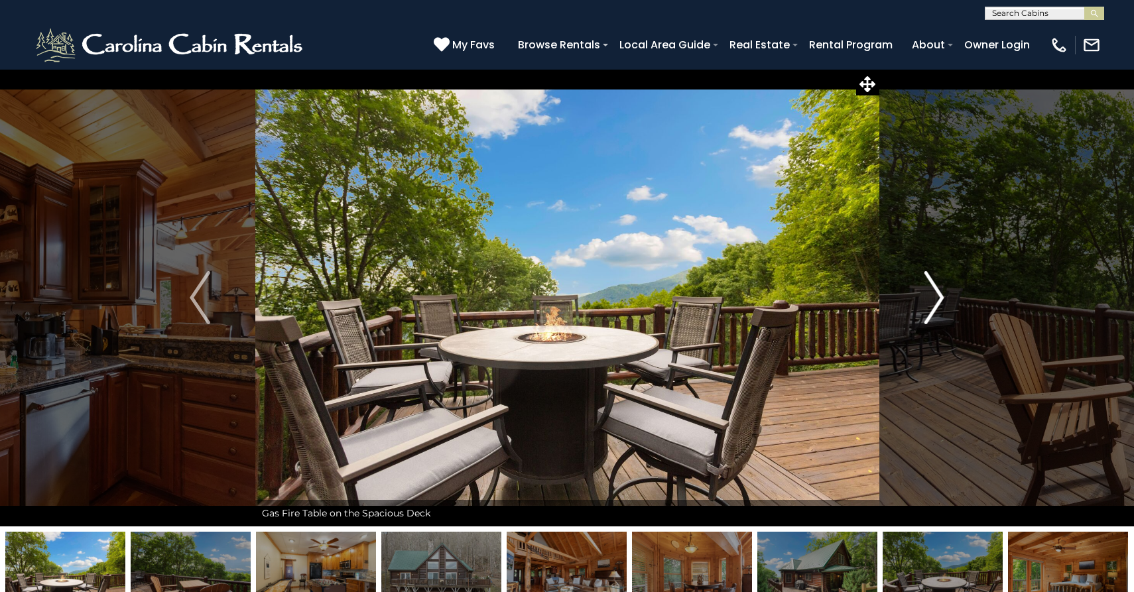
click at [937, 305] on img "Next" at bounding box center [934, 297] width 20 height 53
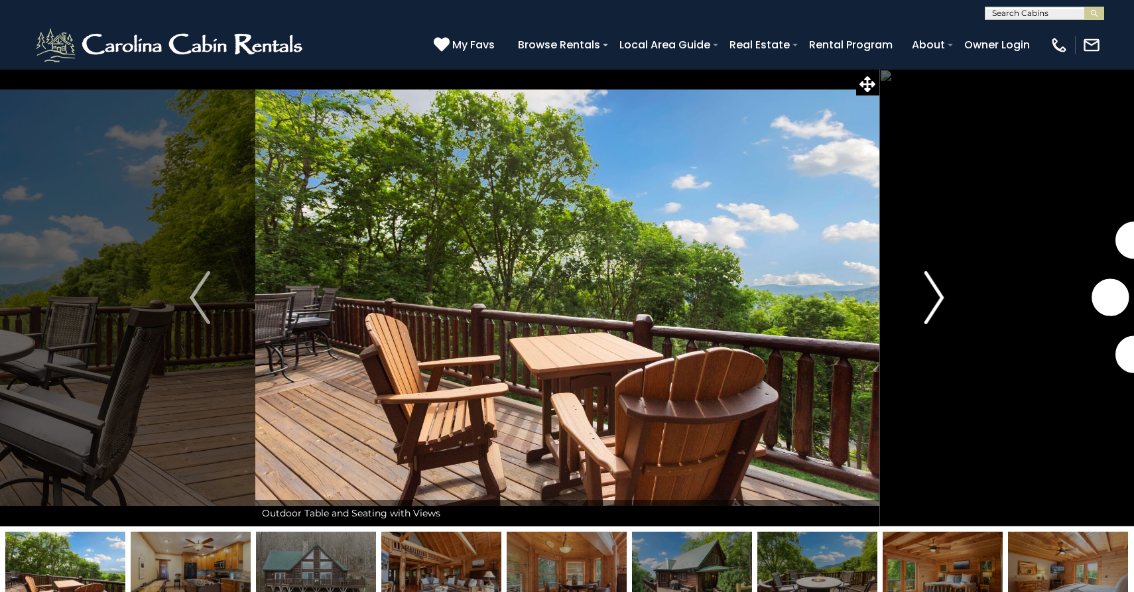
click at [937, 305] on img "Next" at bounding box center [934, 297] width 20 height 53
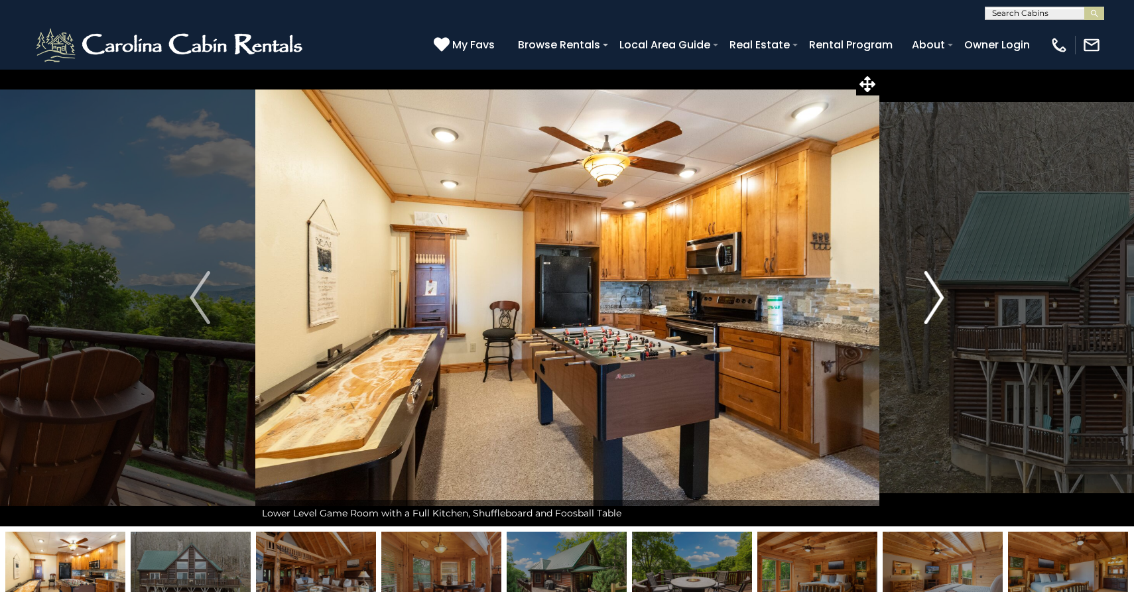
click at [937, 305] on img "Next" at bounding box center [934, 297] width 20 height 53
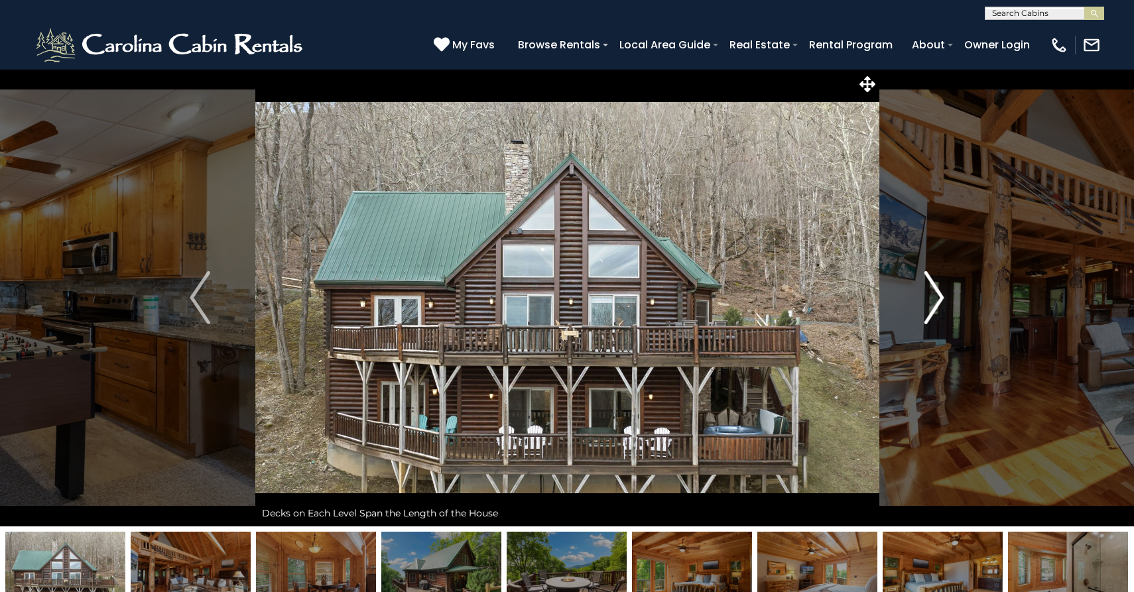
click at [937, 305] on img "Next" at bounding box center [934, 297] width 20 height 53
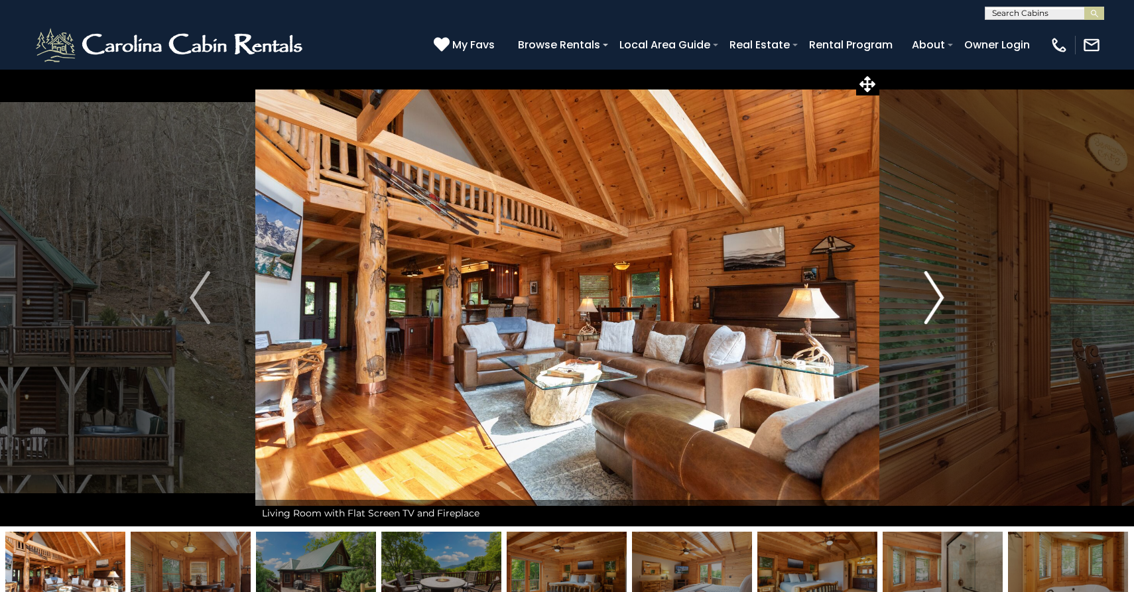
click at [937, 305] on img "Next" at bounding box center [934, 297] width 20 height 53
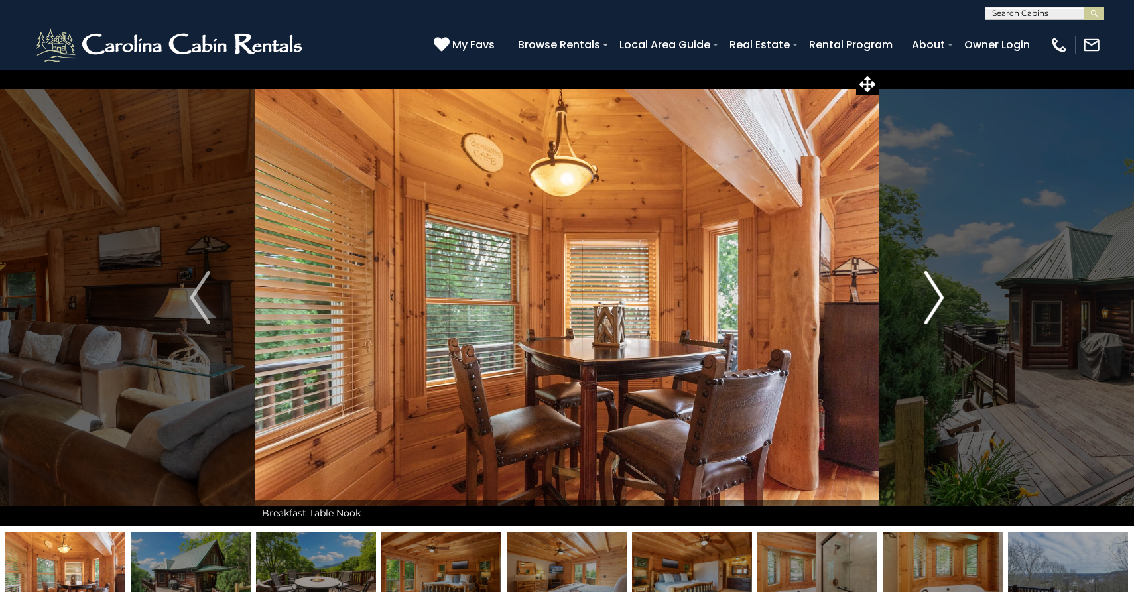
click at [937, 305] on img "Next" at bounding box center [934, 297] width 20 height 53
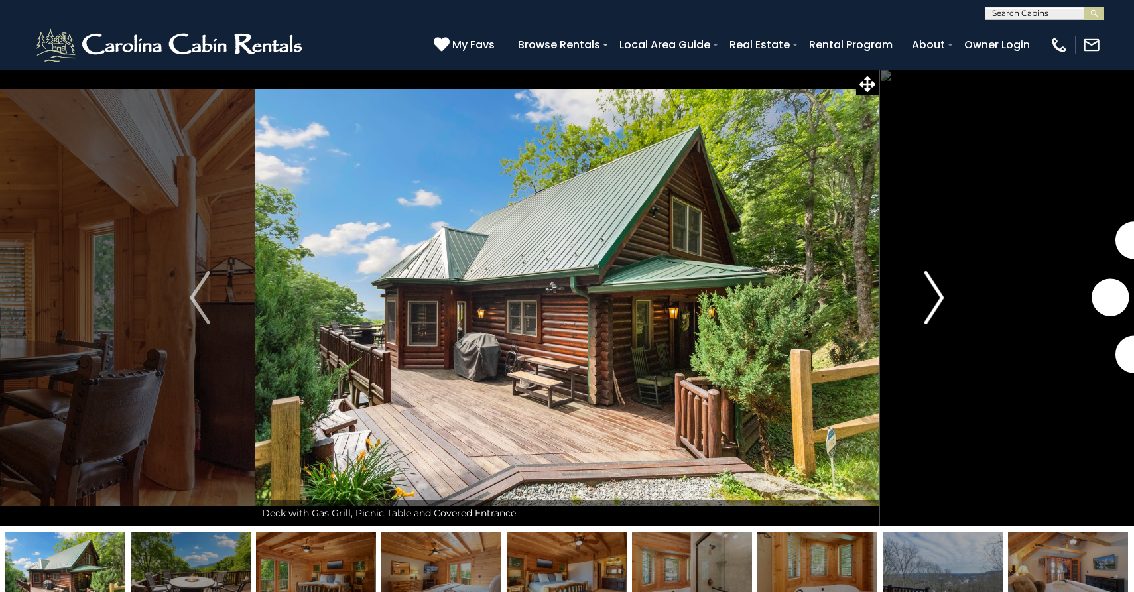
click at [937, 305] on img "Next" at bounding box center [934, 297] width 20 height 53
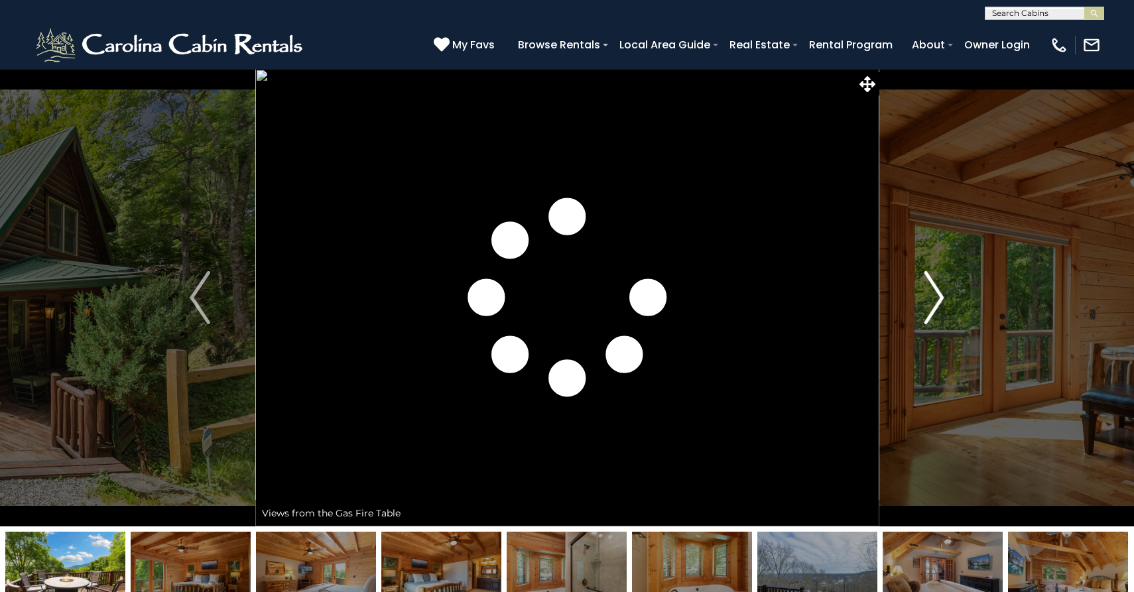
click at [937, 305] on img "Next" at bounding box center [934, 297] width 20 height 53
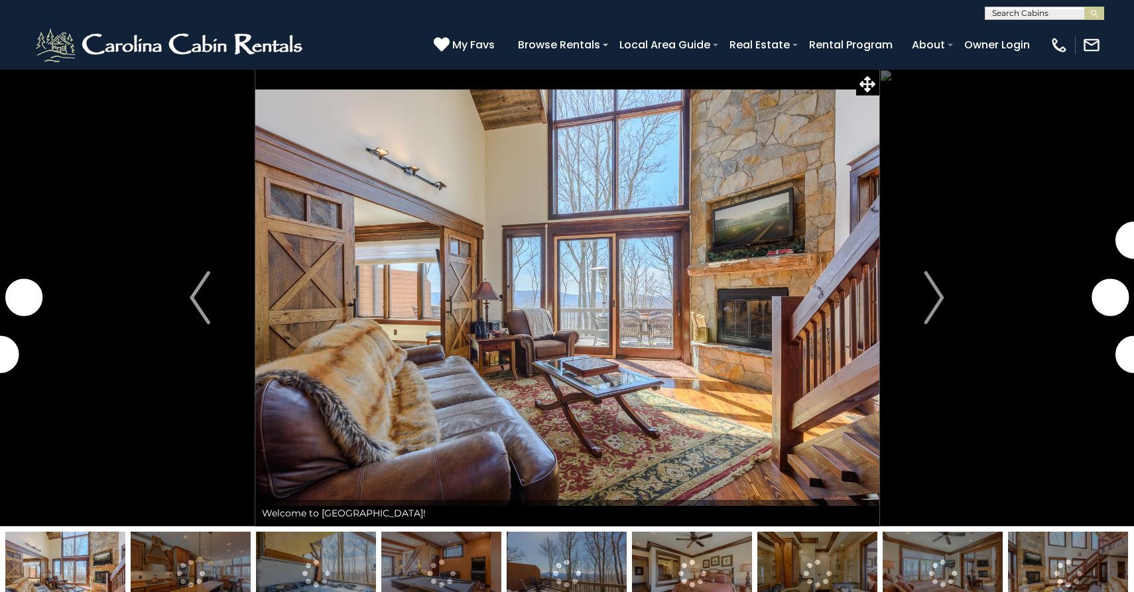
click at [758, 326] on img at bounding box center [567, 298] width 624 height 458
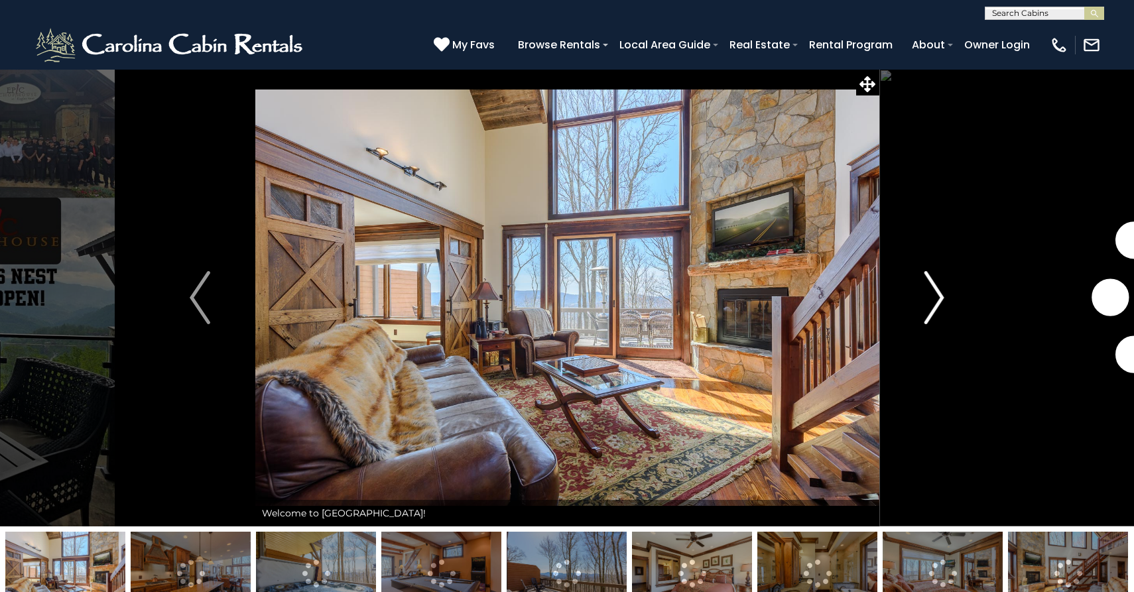
click at [926, 306] on img "Next" at bounding box center [934, 297] width 20 height 53
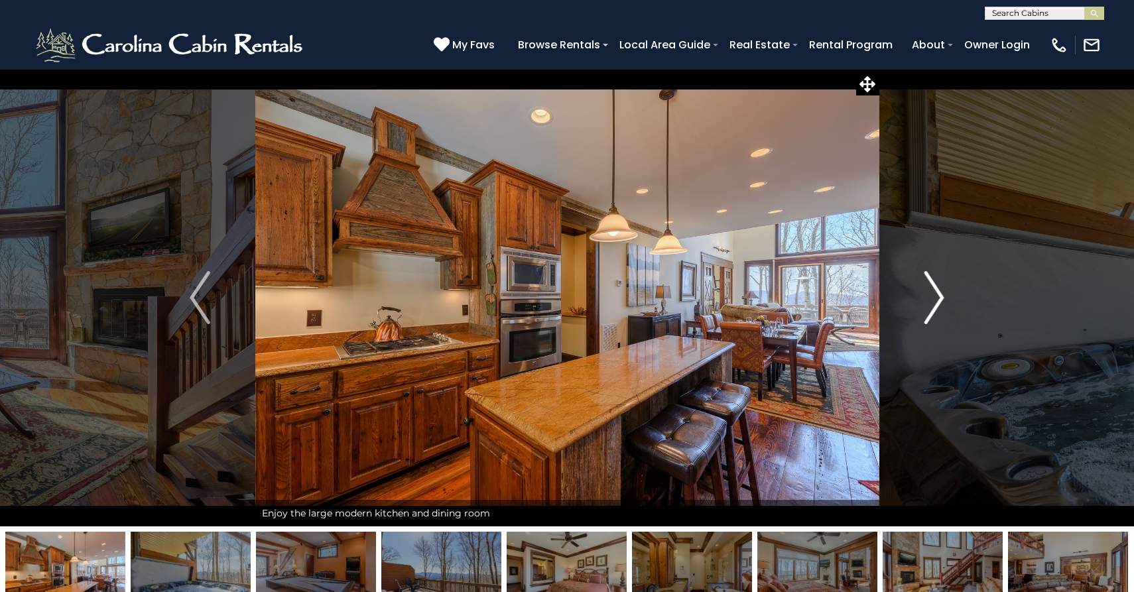
click at [926, 306] on img "Next" at bounding box center [934, 297] width 20 height 53
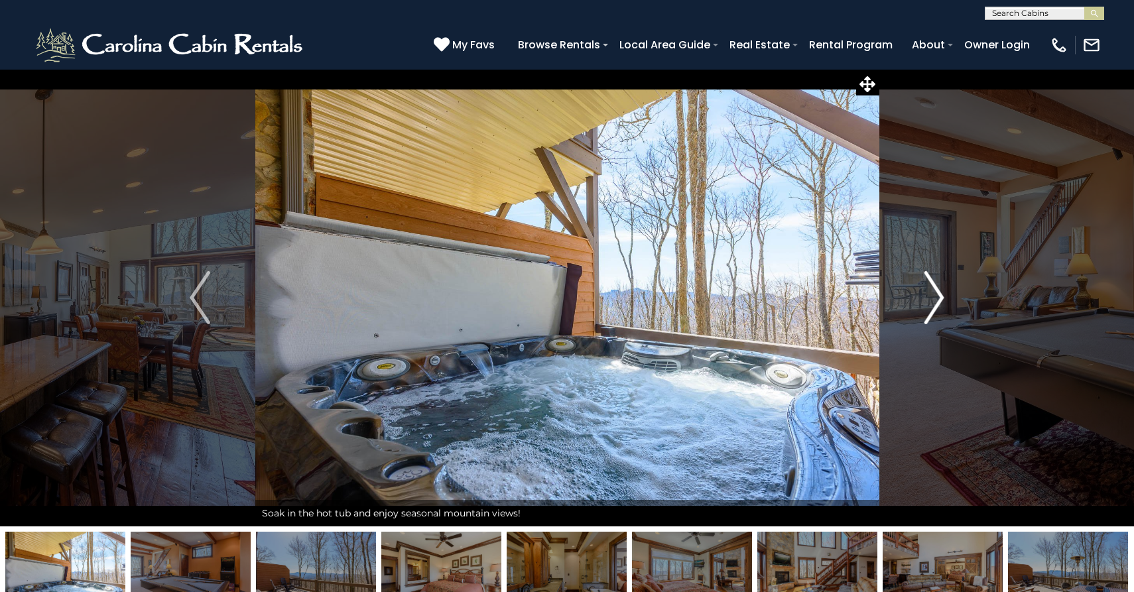
click at [926, 306] on img "Next" at bounding box center [934, 297] width 20 height 53
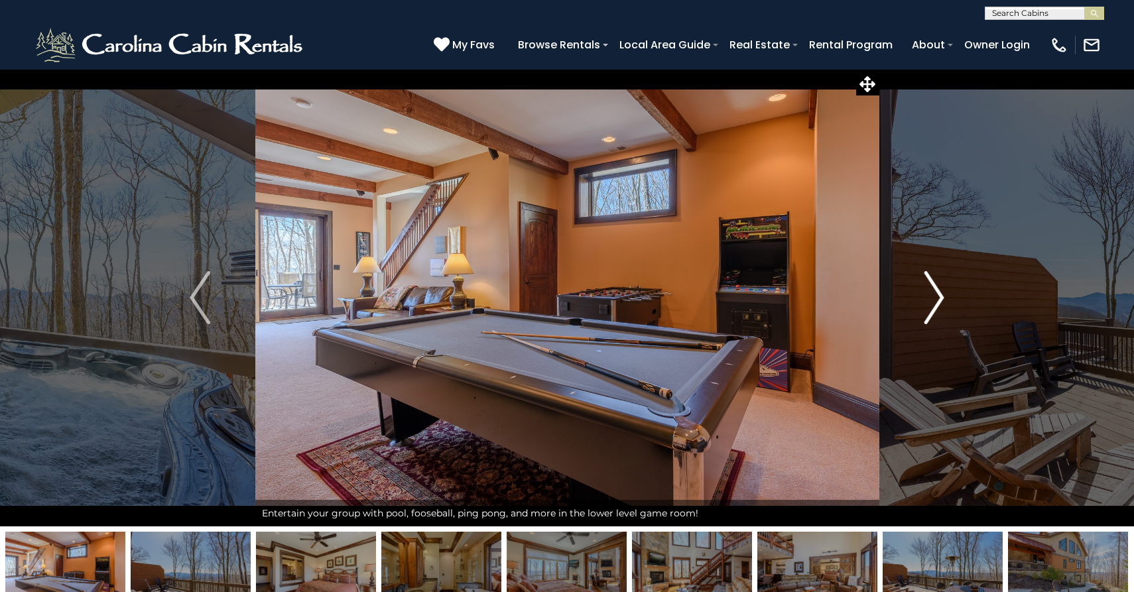
click at [926, 306] on img "Next" at bounding box center [934, 297] width 20 height 53
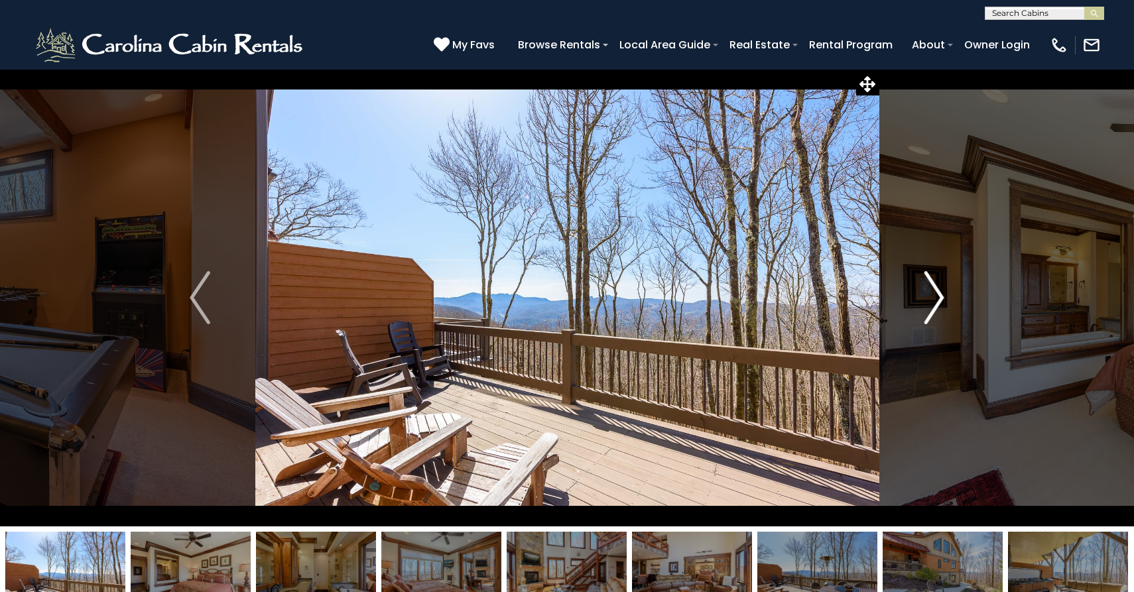
click at [926, 306] on img "Next" at bounding box center [934, 297] width 20 height 53
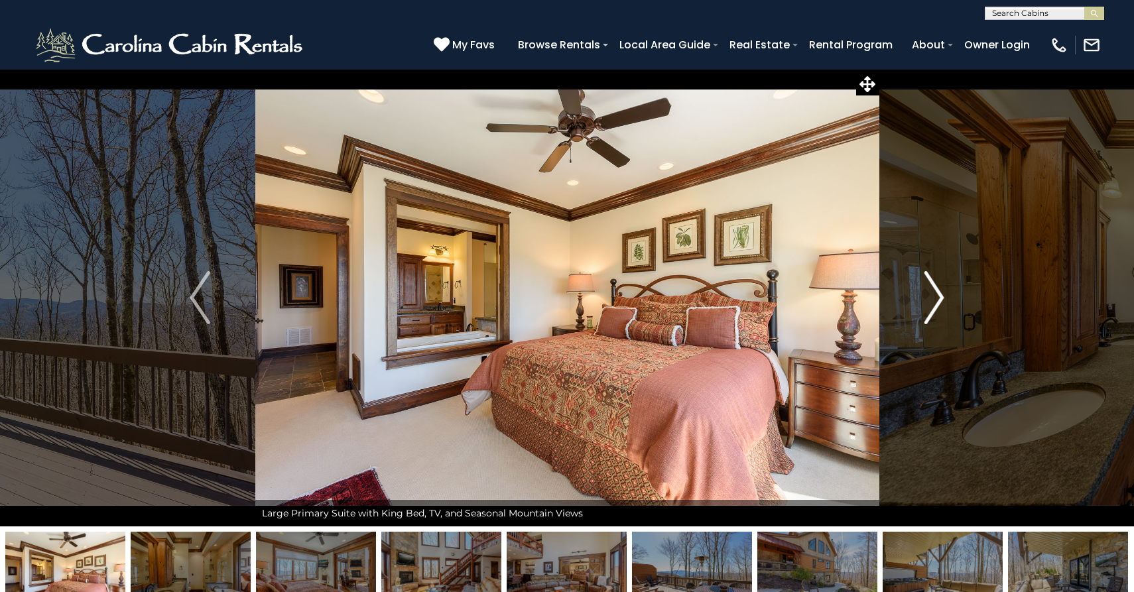
click at [926, 306] on img "Next" at bounding box center [934, 297] width 20 height 53
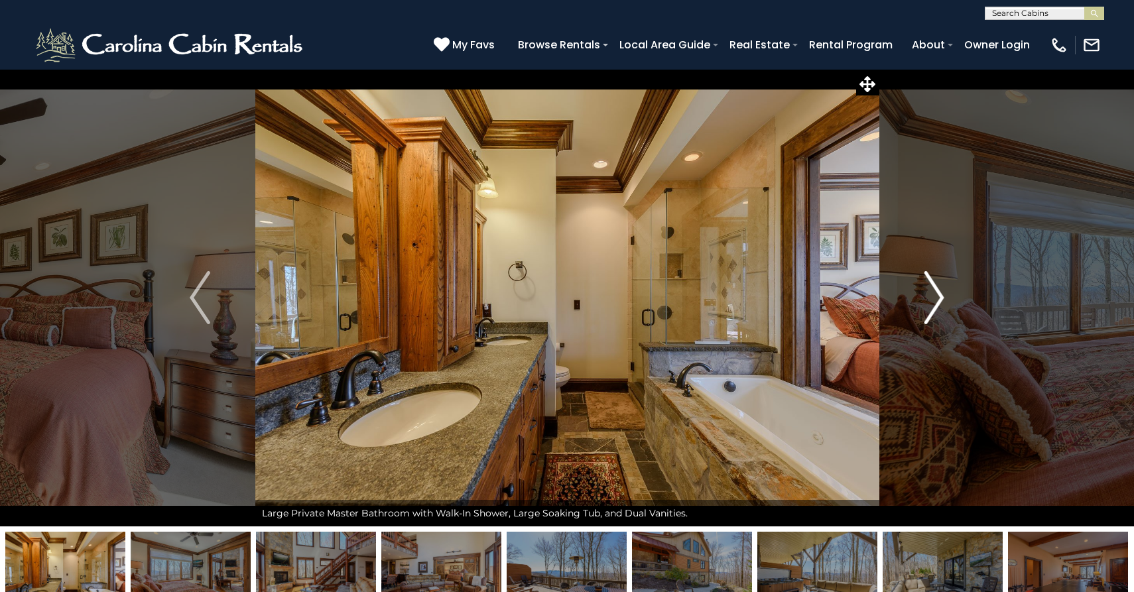
click at [926, 306] on img "Next" at bounding box center [934, 297] width 20 height 53
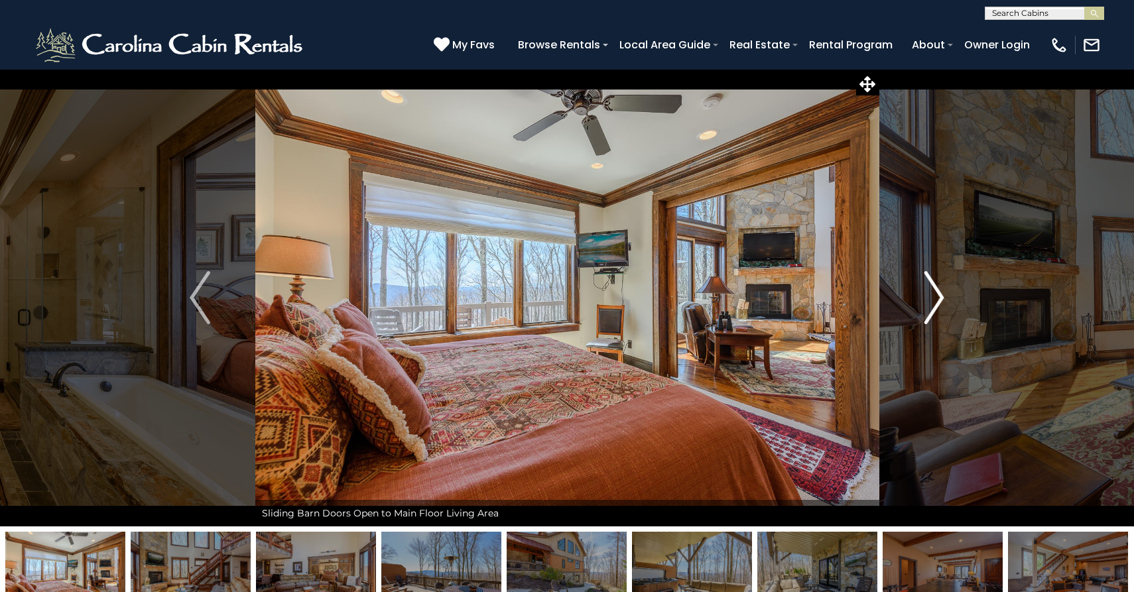
click at [926, 306] on img "Next" at bounding box center [934, 297] width 20 height 53
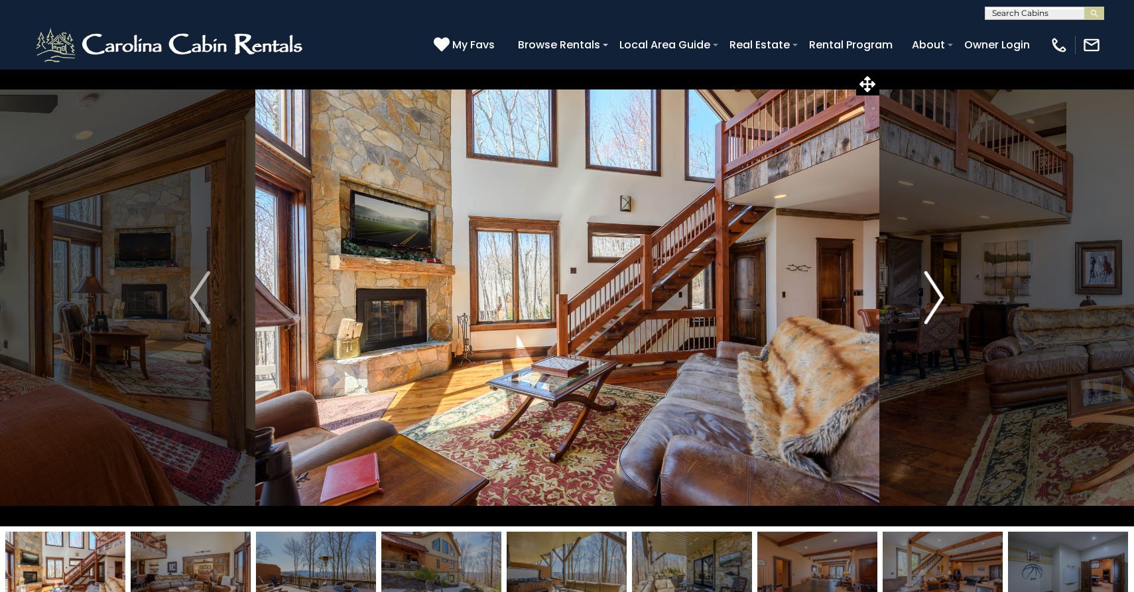
click at [926, 306] on img "Next" at bounding box center [934, 297] width 20 height 53
